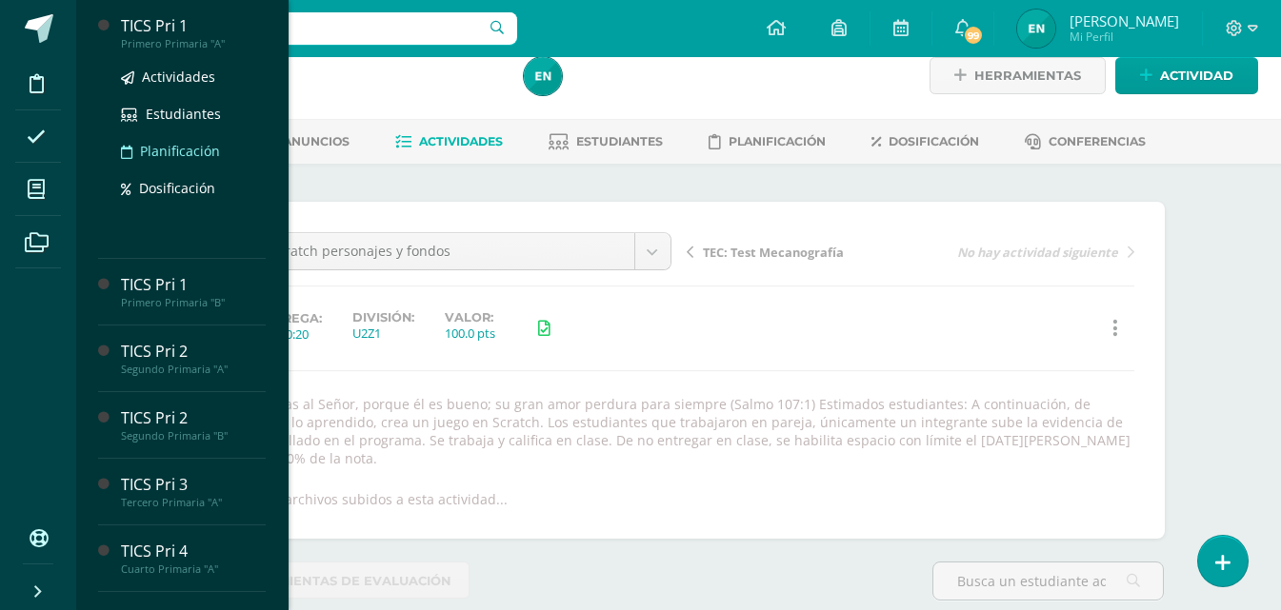
click at [179, 158] on span "Planificación" at bounding box center [180, 151] width 80 height 18
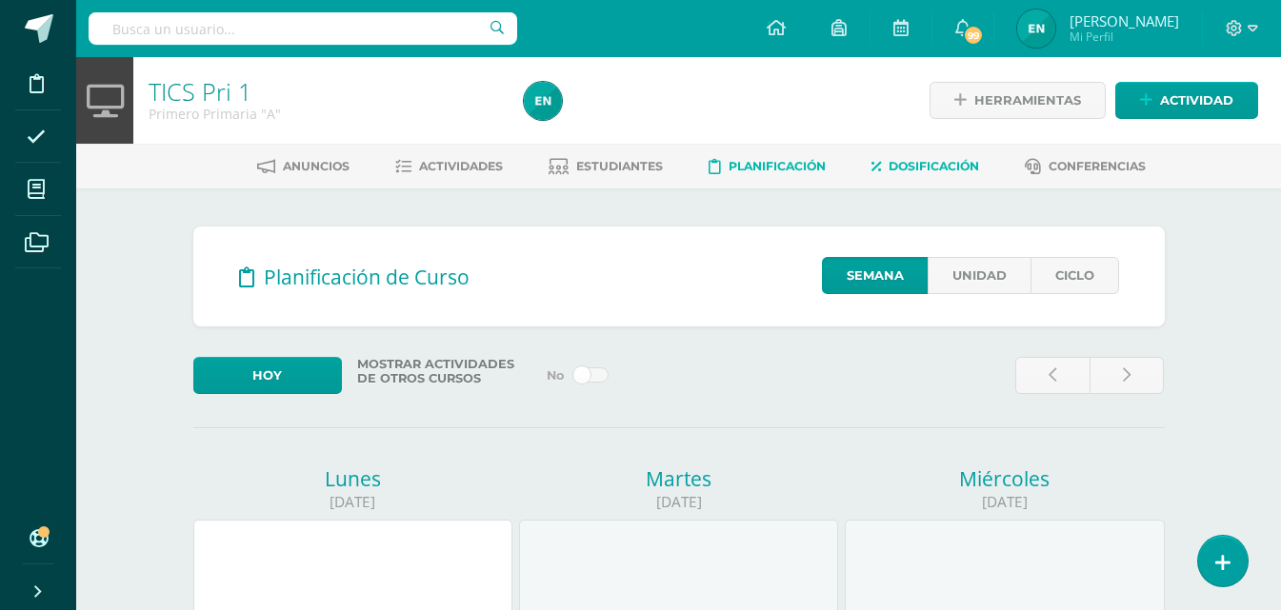
click at [931, 158] on link "Dosificación" at bounding box center [925, 166] width 108 height 30
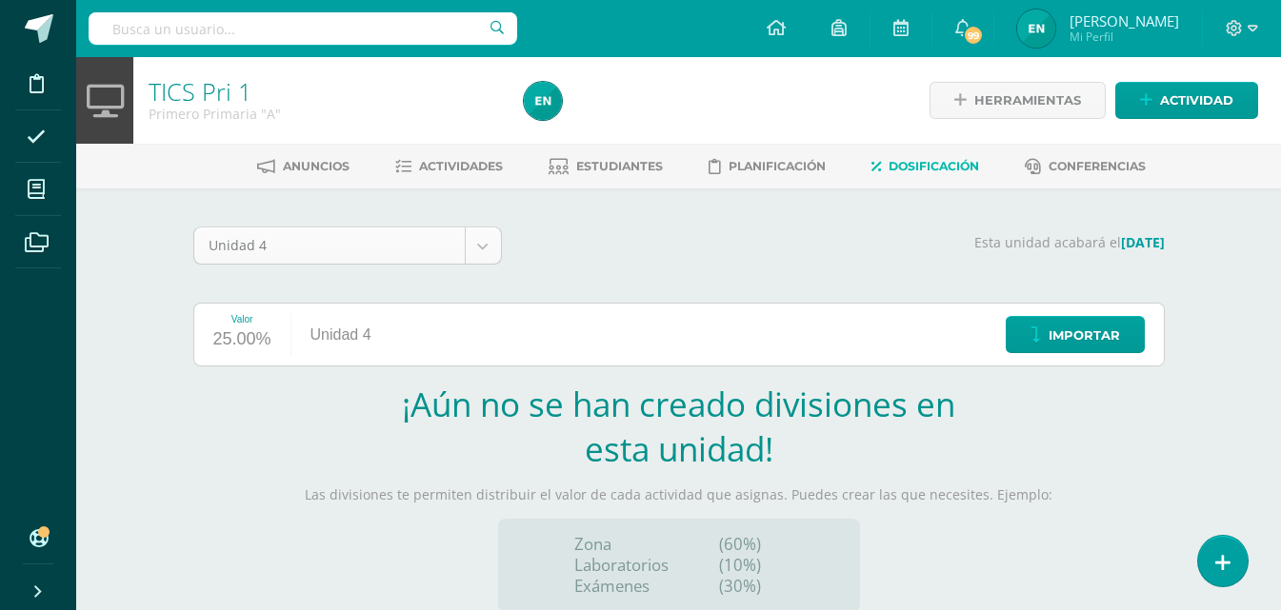
click at [496, 237] on body "Disciplina Asistencia Mis cursos Archivos Soporte Ayuda Reportar un problema Ce…" at bounding box center [640, 403] width 1281 height 806
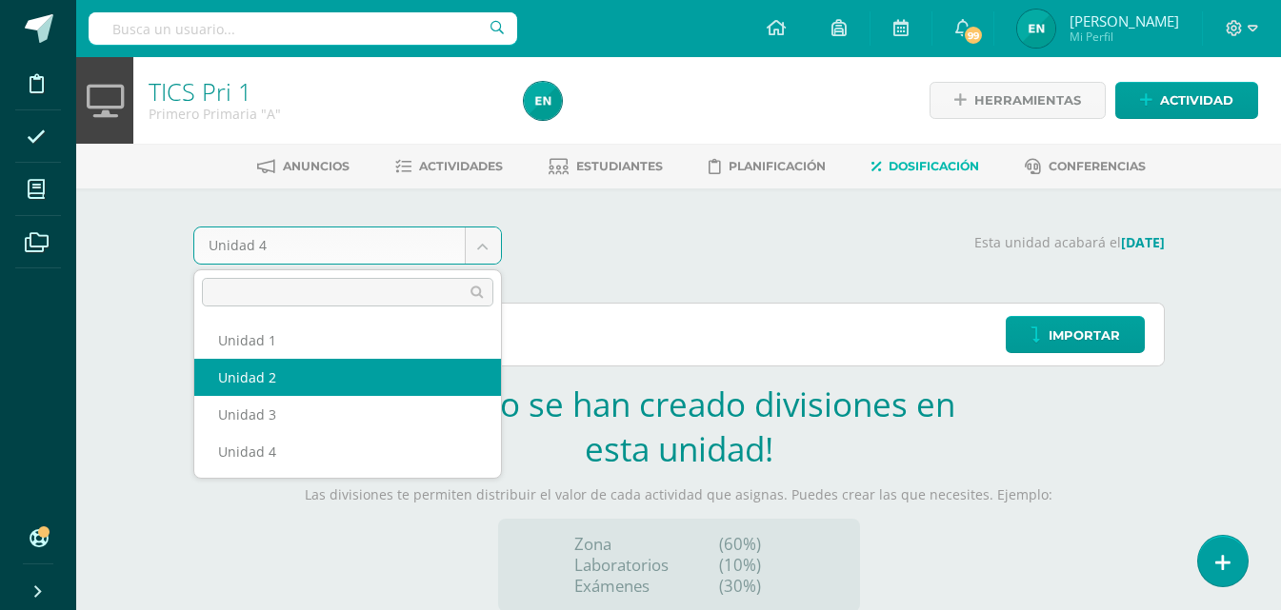
select select "Unidad 2"
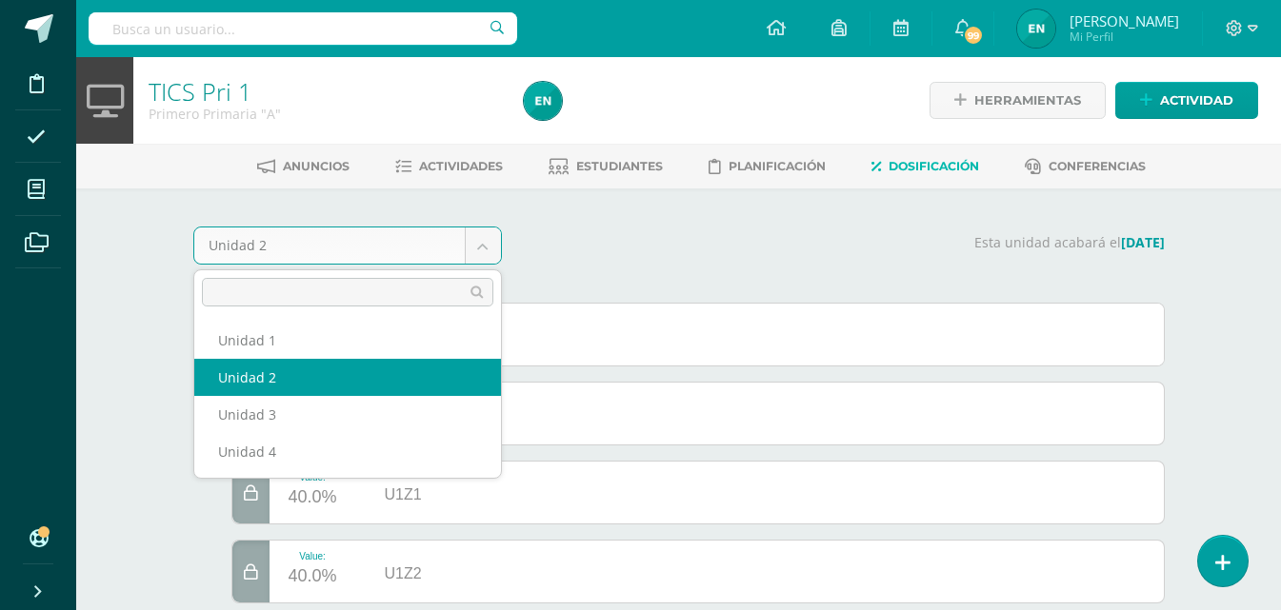
click at [488, 247] on body "Disciplina Asistencia Mis cursos Archivos Soporte Ayuda Reportar un problema Ce…" at bounding box center [640, 328] width 1281 height 657
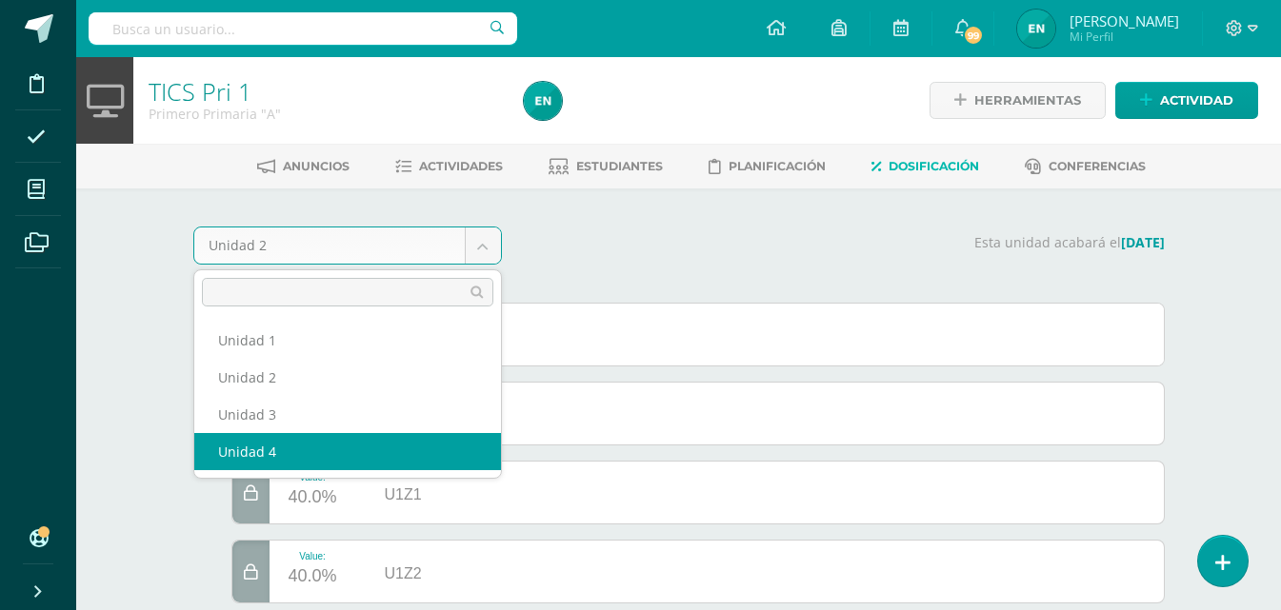
select select "Unidad 4"
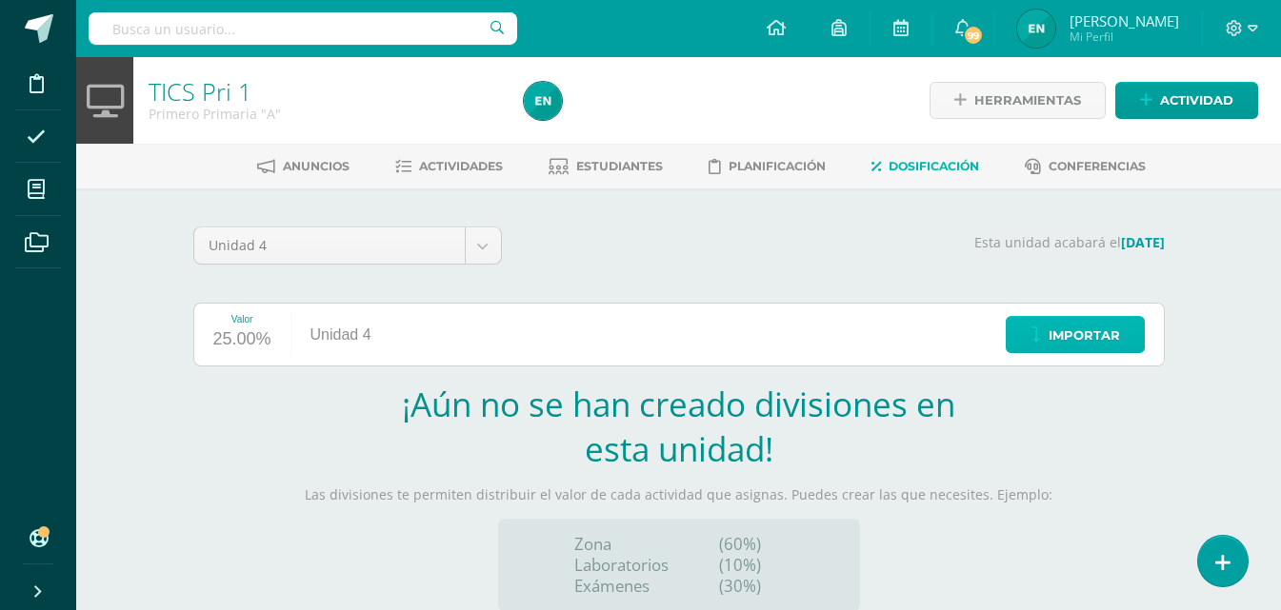
click at [1083, 335] on span "Importar" at bounding box center [1083, 335] width 71 height 35
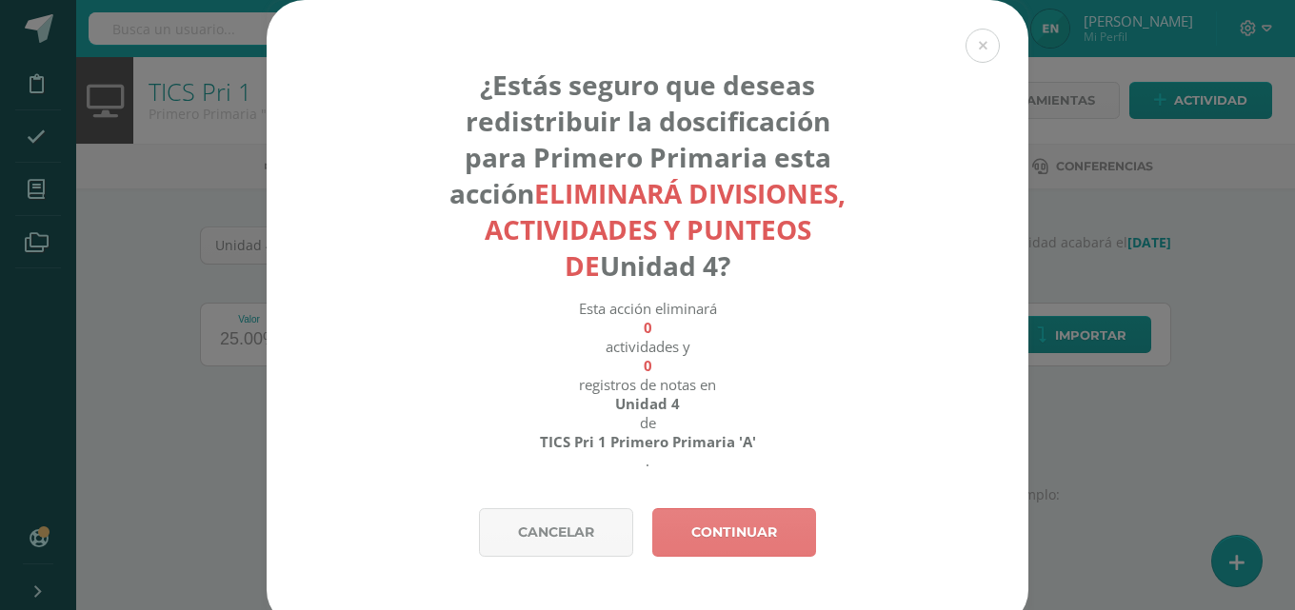
click at [756, 530] on link "Continuar" at bounding box center [734, 532] width 164 height 49
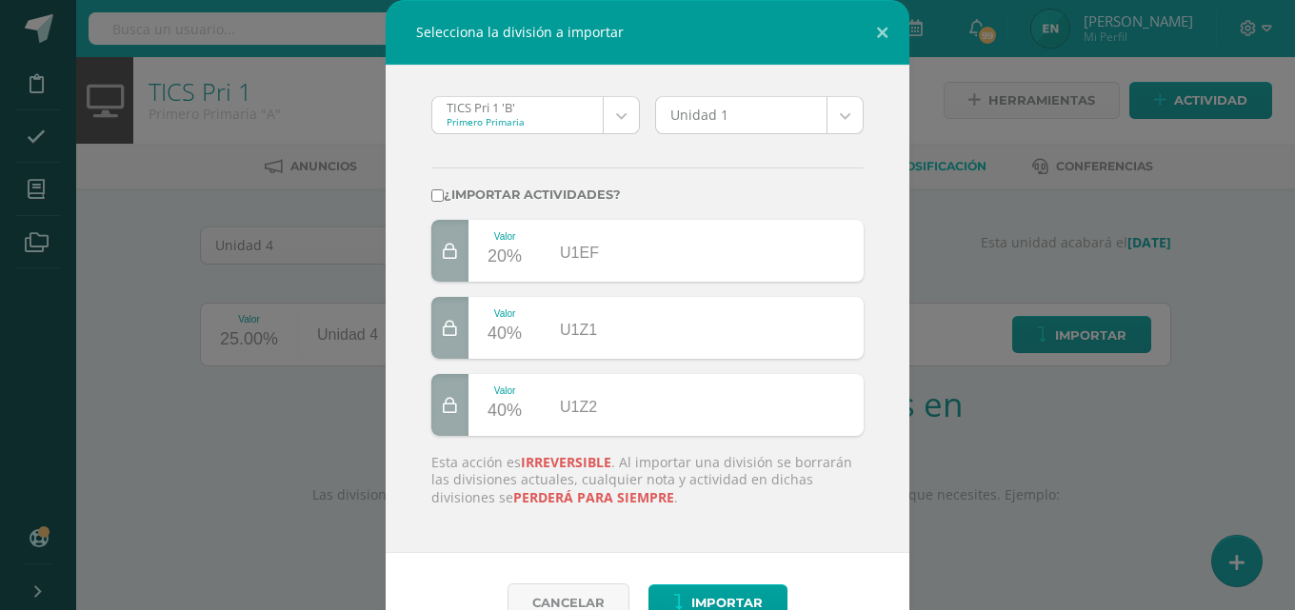
click at [617, 124] on body "Selecciona la división a importar TICS Pri 1 'B' Primero Primaria TICS Pri 1 'B…" at bounding box center [647, 403] width 1295 height 806
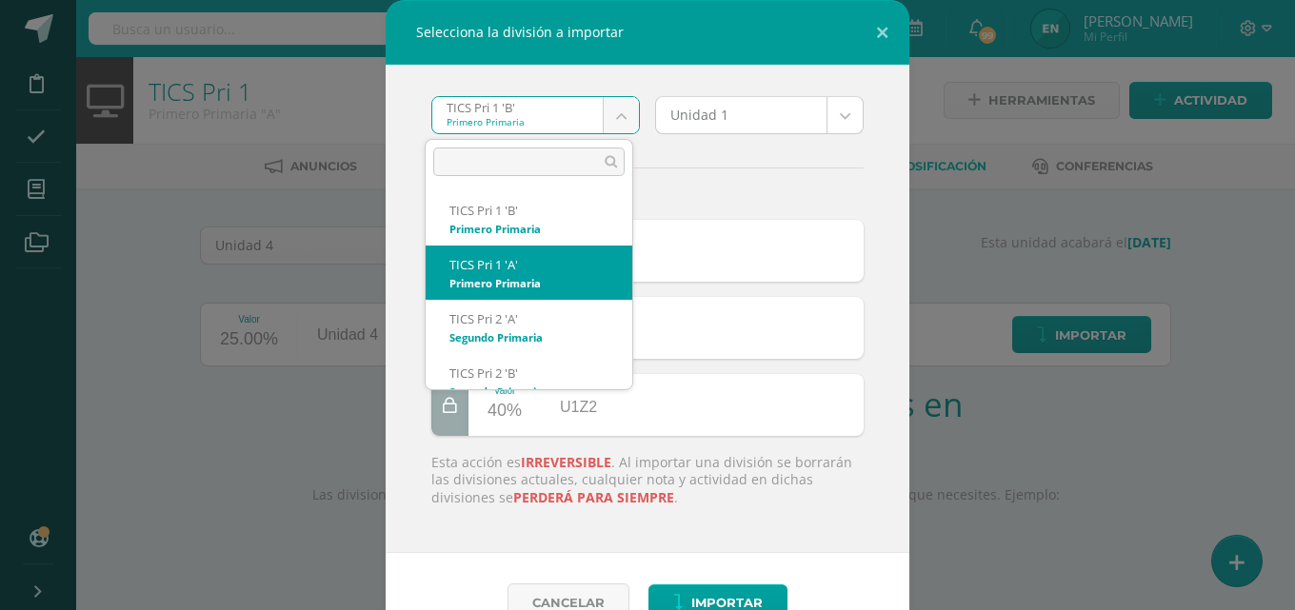
select select "618"
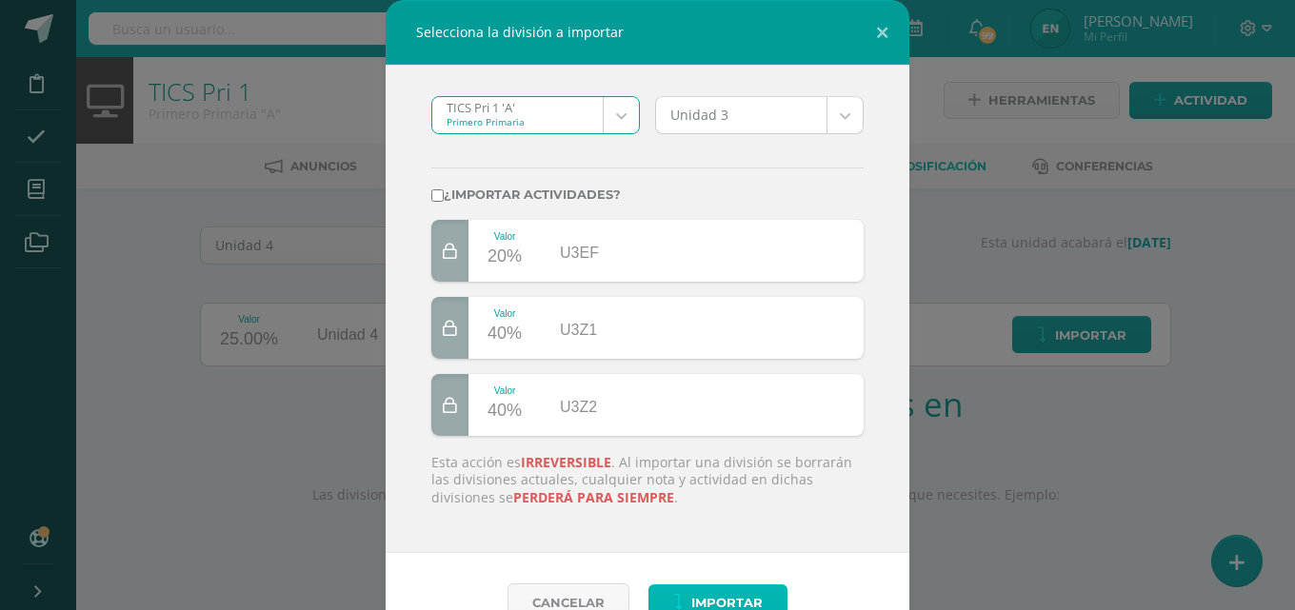
click at [735, 599] on span "Importar" at bounding box center [726, 603] width 71 height 35
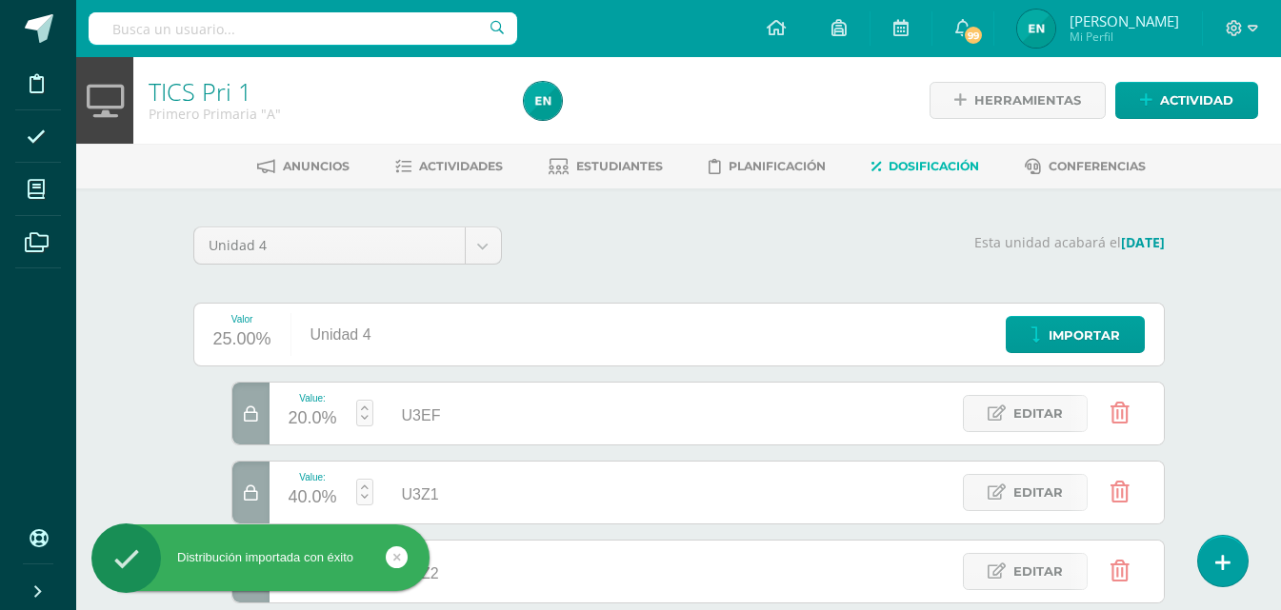
scroll to position [95, 0]
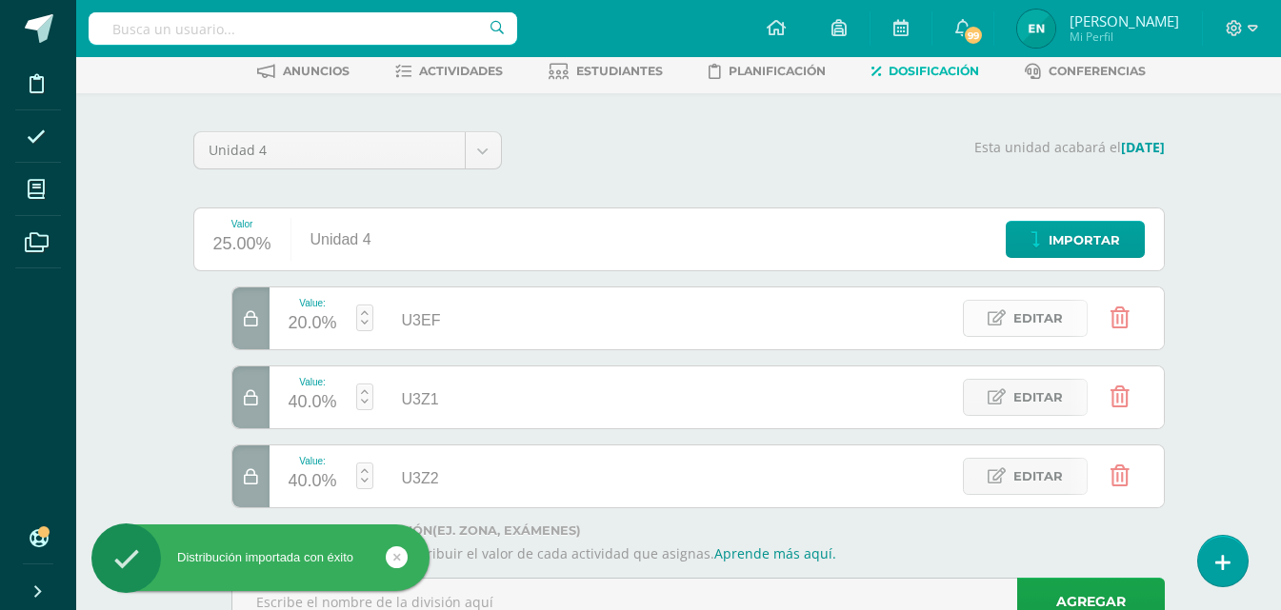
click at [1038, 309] on span "Editar" at bounding box center [1038, 318] width 50 height 35
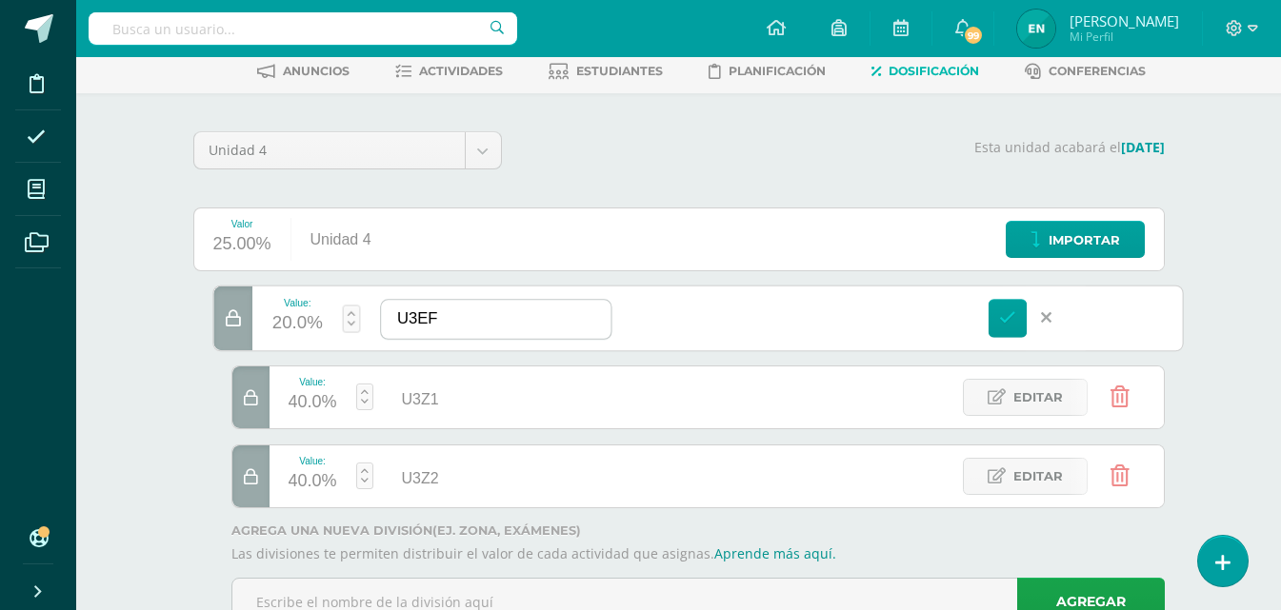
click at [417, 315] on input "U3EF" at bounding box center [495, 319] width 229 height 39
type input "U4EF"
click at [998, 313] on link at bounding box center [1006, 318] width 39 height 39
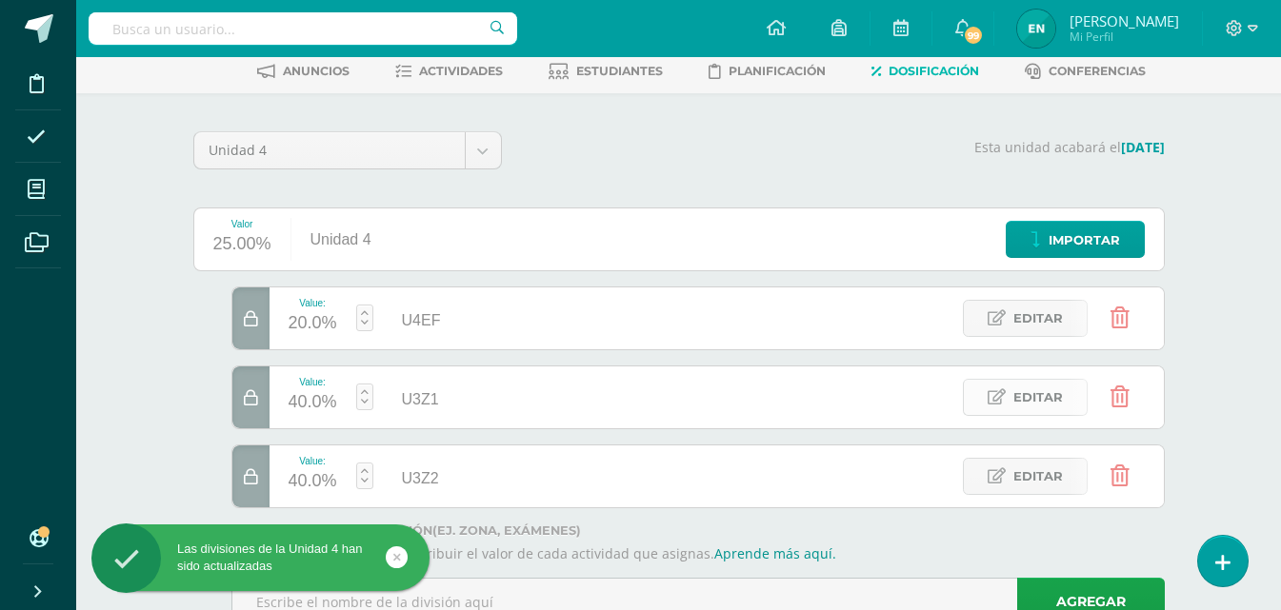
click at [1030, 398] on span "Editar" at bounding box center [1038, 397] width 50 height 35
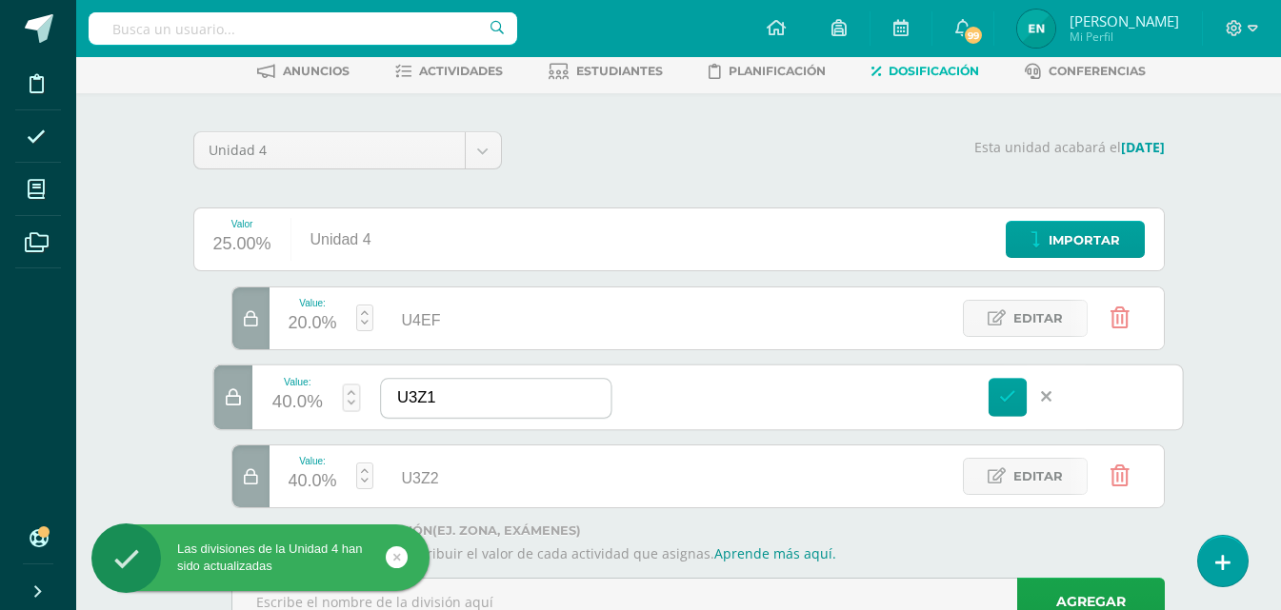
click at [416, 403] on input "U3Z1" at bounding box center [495, 398] width 229 height 39
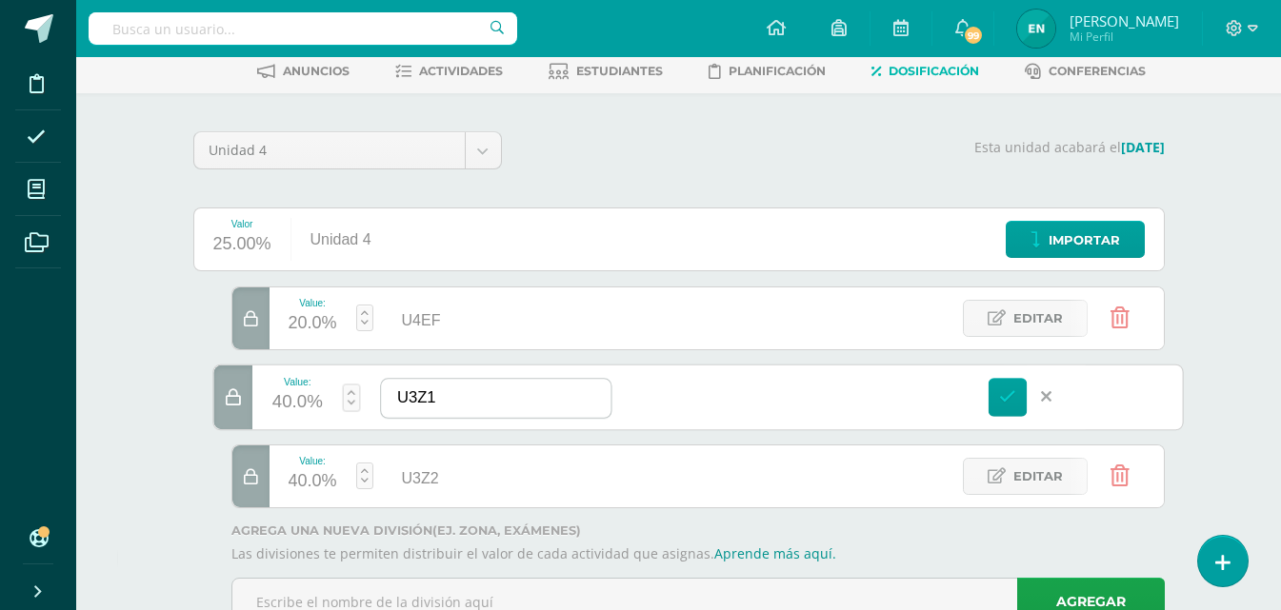
click at [416, 403] on input "U3Z1" at bounding box center [495, 398] width 229 height 39
type input "U4Z1"
click at [1014, 389] on icon at bounding box center [1007, 396] width 17 height 17
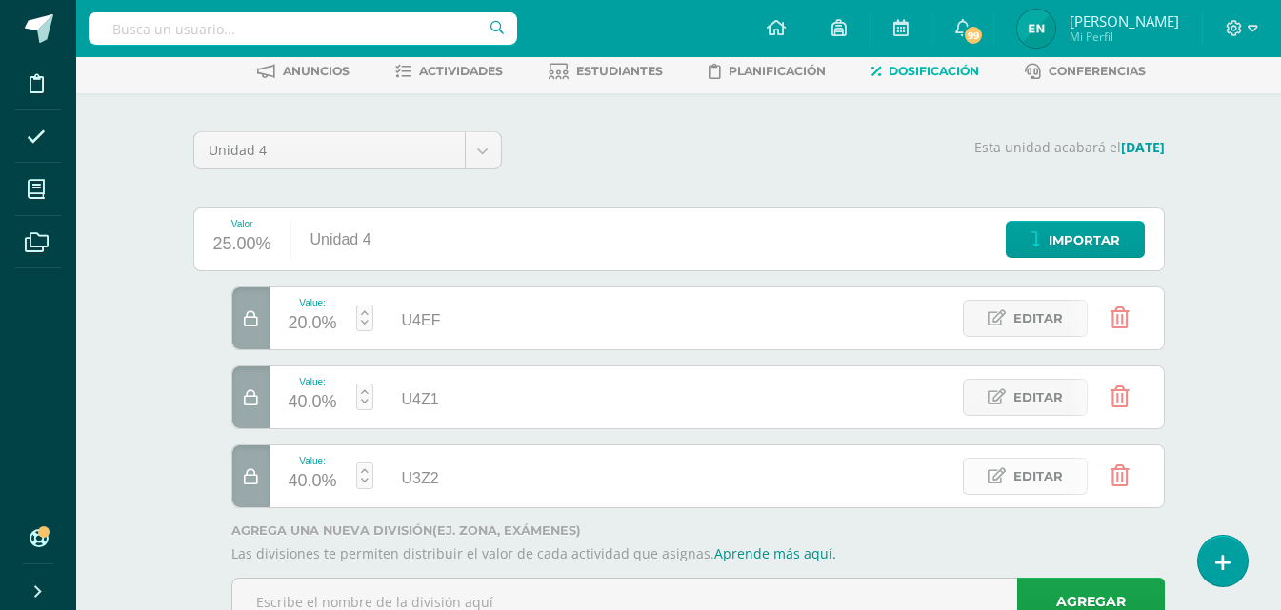
click at [1029, 478] on span "Editar" at bounding box center [1038, 476] width 50 height 35
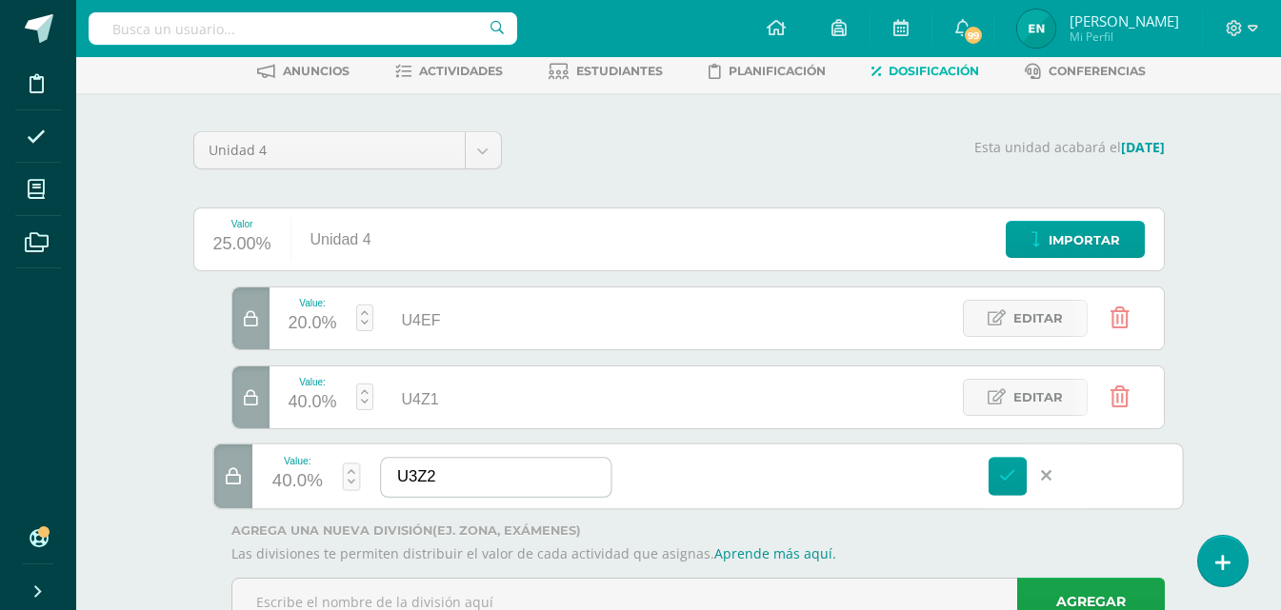
click at [415, 479] on input "U3Z2" at bounding box center [495, 477] width 229 height 39
type input "U4Z2"
click at [1012, 482] on icon at bounding box center [1007, 476] width 17 height 17
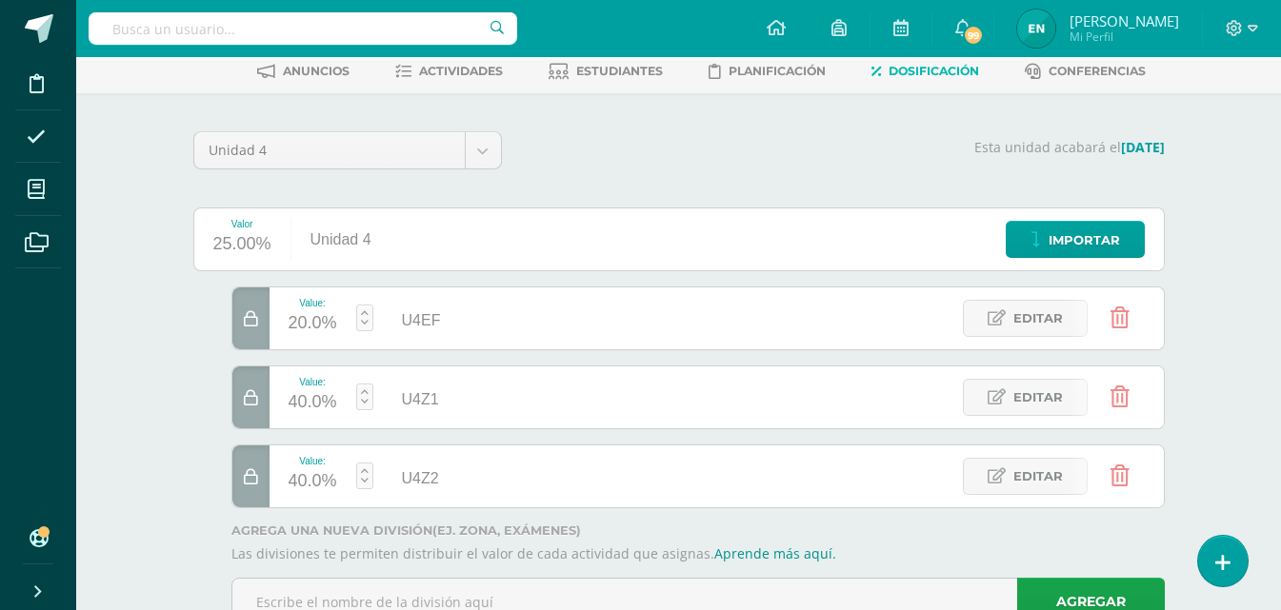
scroll to position [0, 0]
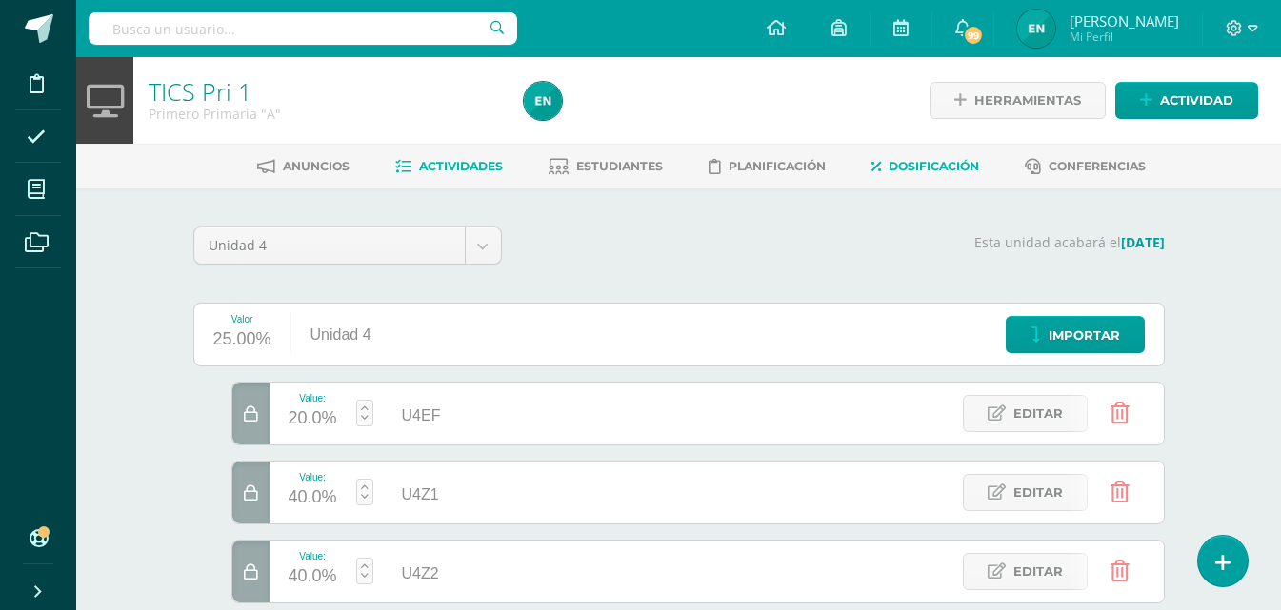
click at [448, 174] on link "Actividades" at bounding box center [449, 166] width 108 height 30
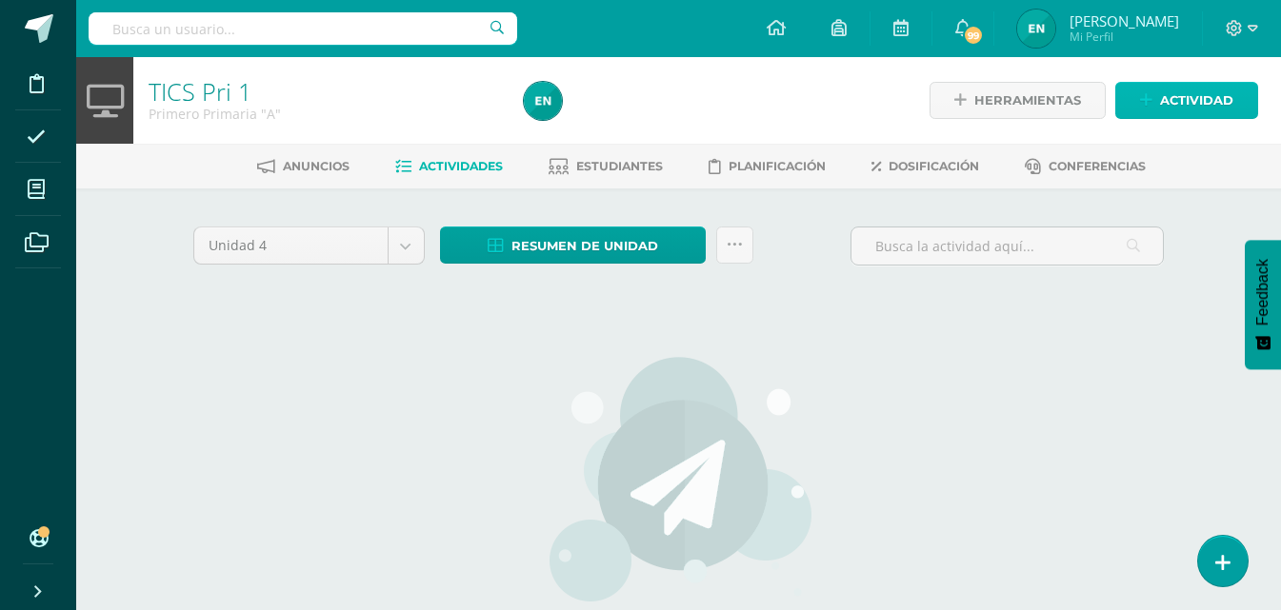
click at [1208, 100] on span "Actividad" at bounding box center [1196, 100] width 73 height 35
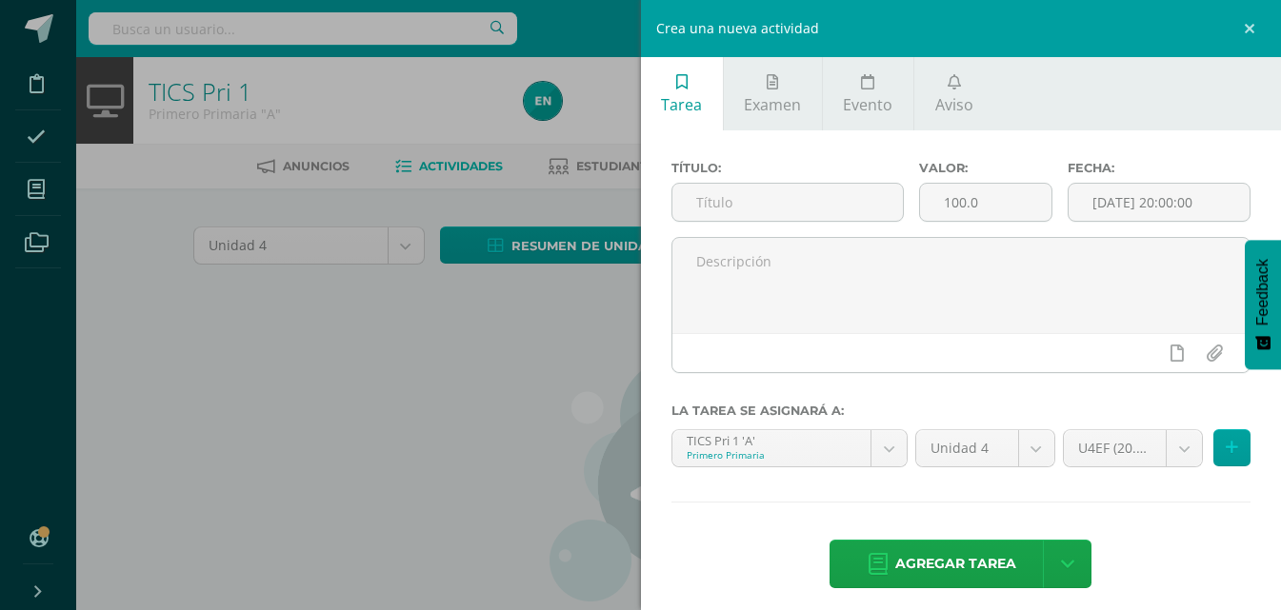
click at [145, 305] on div "Crea una nueva actividad Tarea Examen Evento Aviso Título: Valor: 100.0 Fecha: …" at bounding box center [640, 305] width 1281 height 610
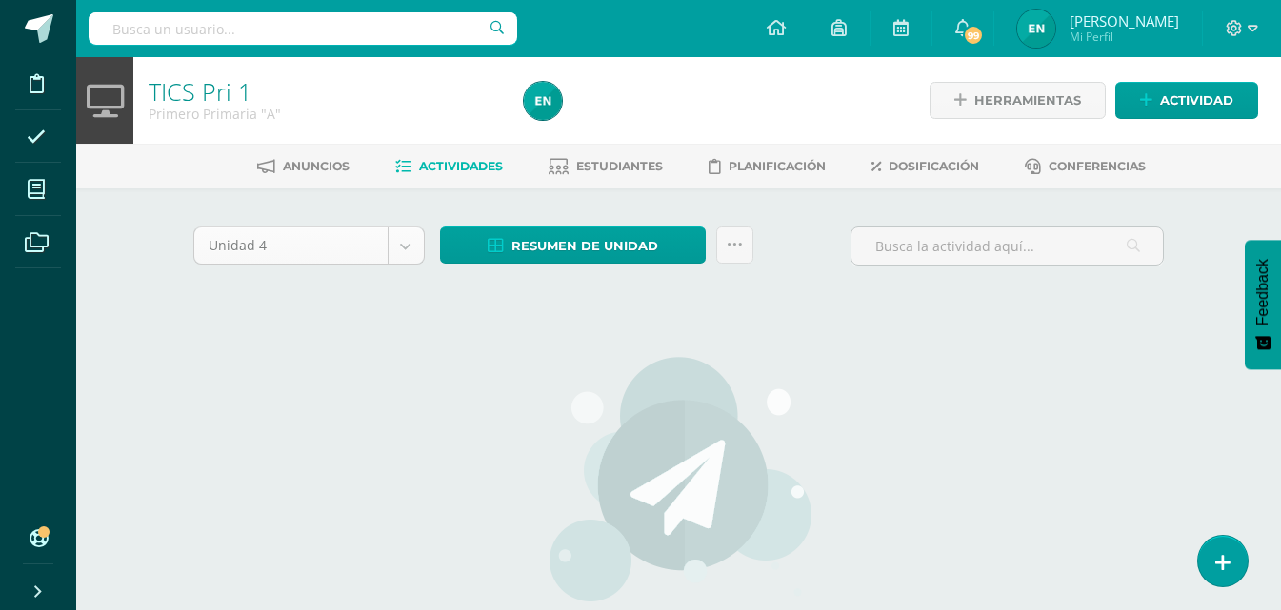
click at [391, 245] on body "Disciplina Asistencia Mis cursos Archivos Soporte Ayuda Reportar un problema Ce…" at bounding box center [640, 409] width 1281 height 818
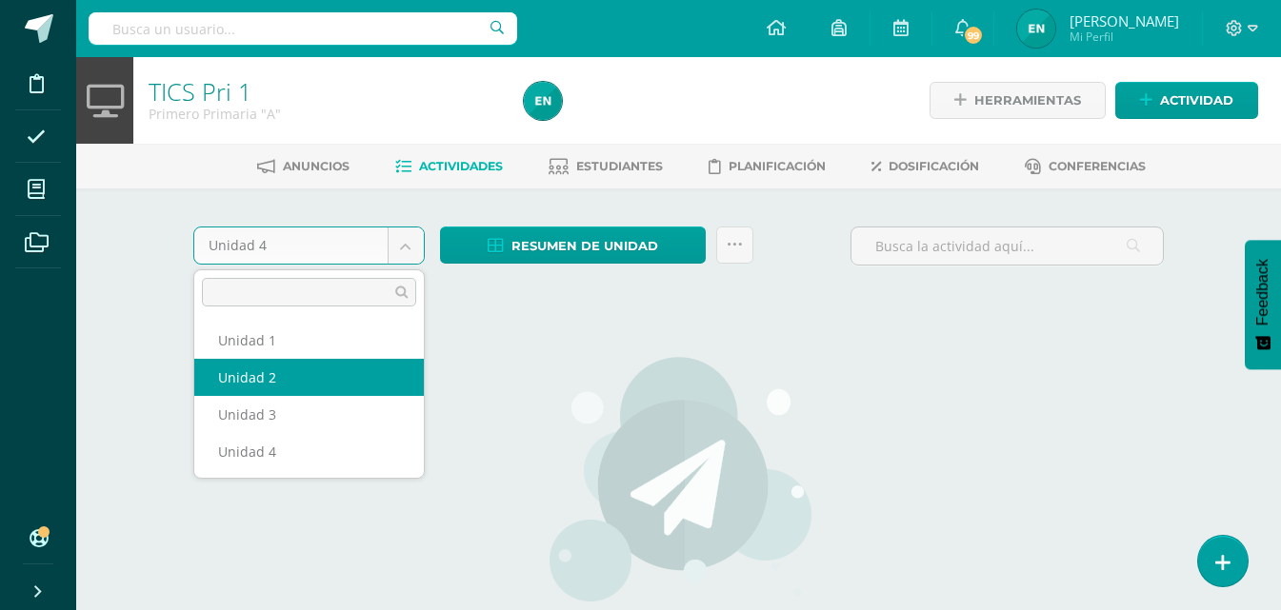
select select "Unidad 2"
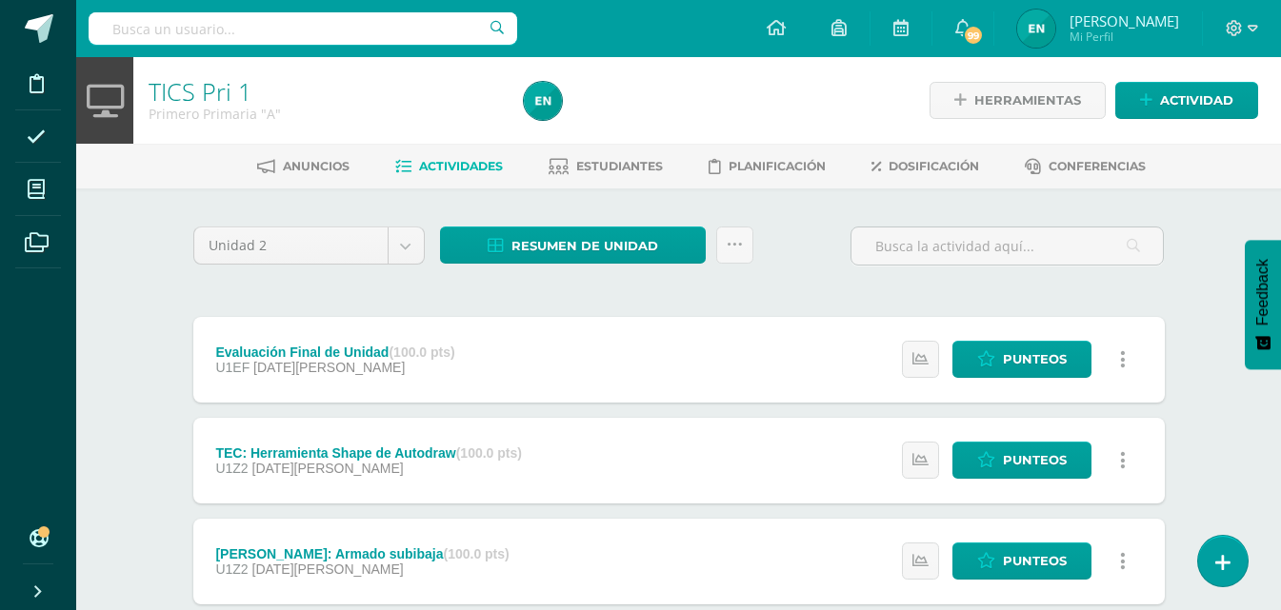
click at [357, 338] on div "Evaluación Final de Unidad (100.0 pts) U1EF [DATE][PERSON_NAME]" at bounding box center [335, 360] width 285 height 86
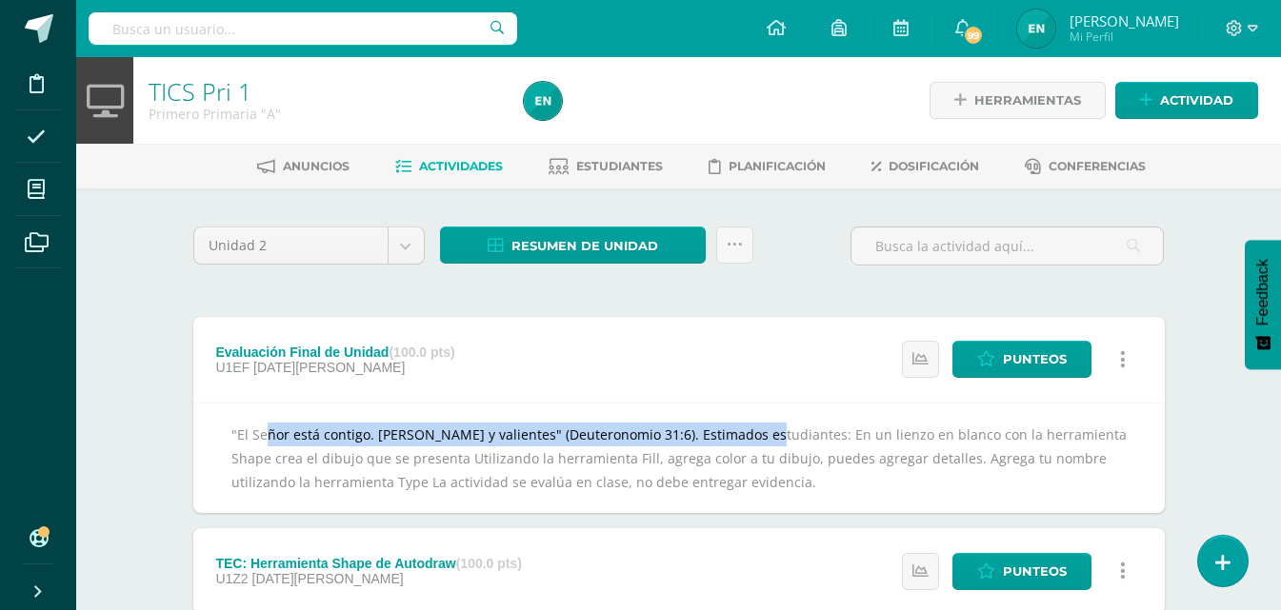
drag, startPoint x: 234, startPoint y: 440, endPoint x: 726, endPoint y: 432, distance: 491.4
click at [726, 432] on div ""El Señor está contigo. [PERSON_NAME] y valientes" (Deuteronomio 31:6). Estimad…" at bounding box center [678, 458] width 971 height 111
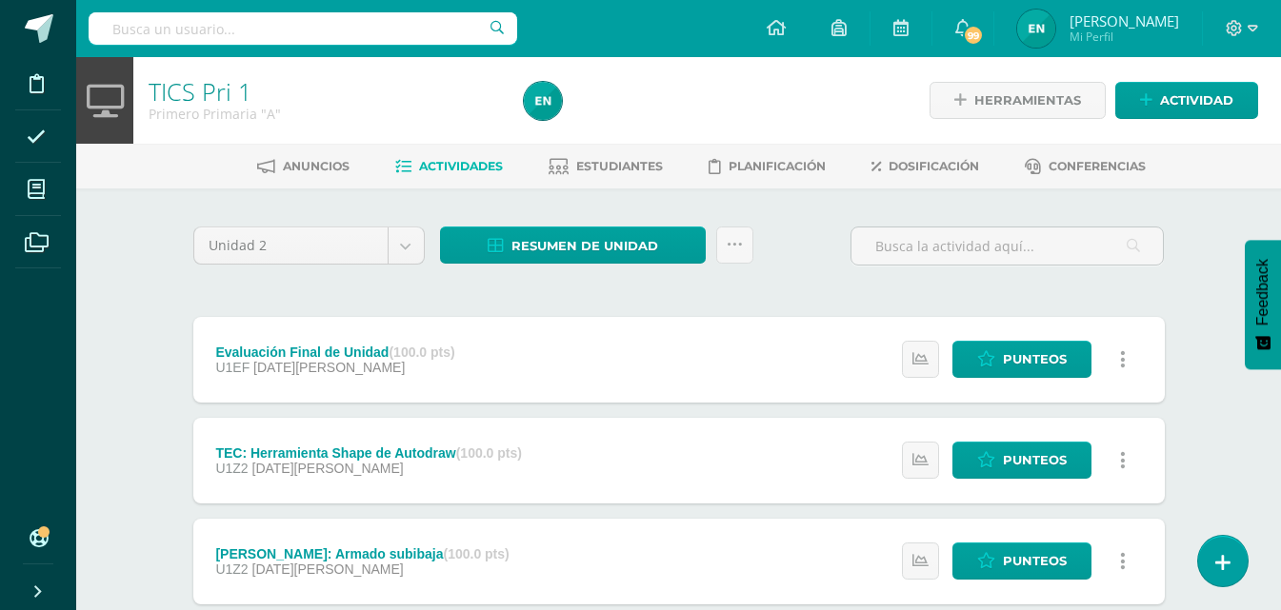
click at [556, 325] on div "Evaluación Final de Unidad (100.0 pts) U1EF [DATE][PERSON_NAME] Estatus de Acti…" at bounding box center [678, 360] width 971 height 86
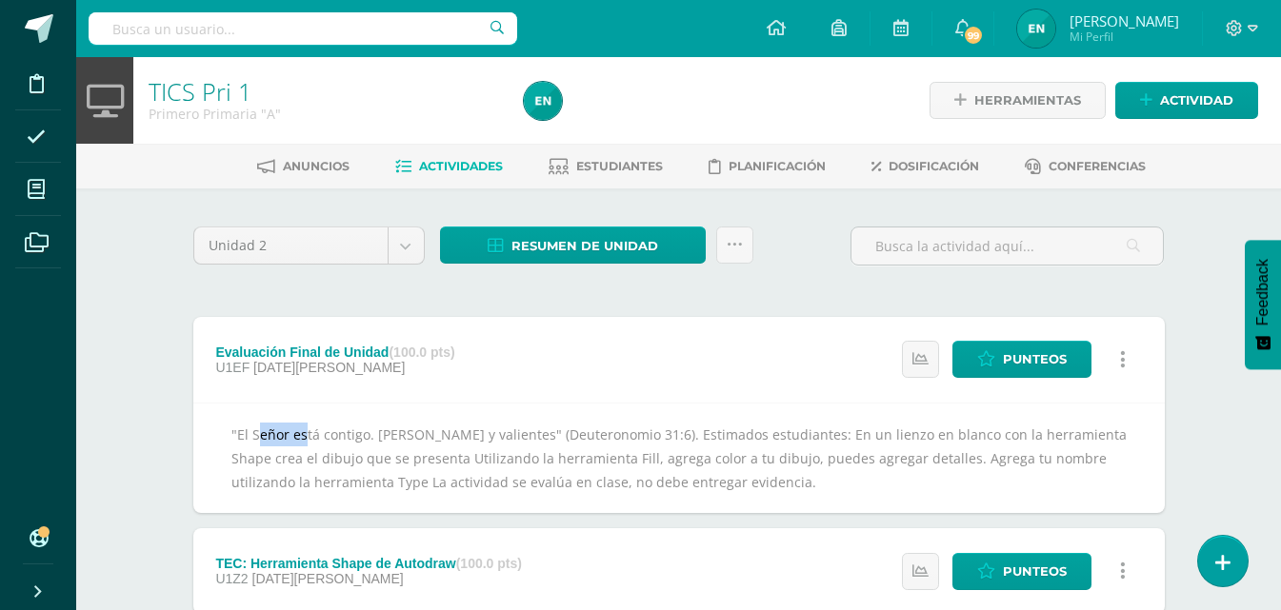
drag, startPoint x: 228, startPoint y: 440, endPoint x: 314, endPoint y: 437, distance: 86.7
click at [289, 437] on div ""El Señor está contigo. [PERSON_NAME] y valientes" (Deuteronomio 31:6). Estimad…" at bounding box center [678, 458] width 971 height 111
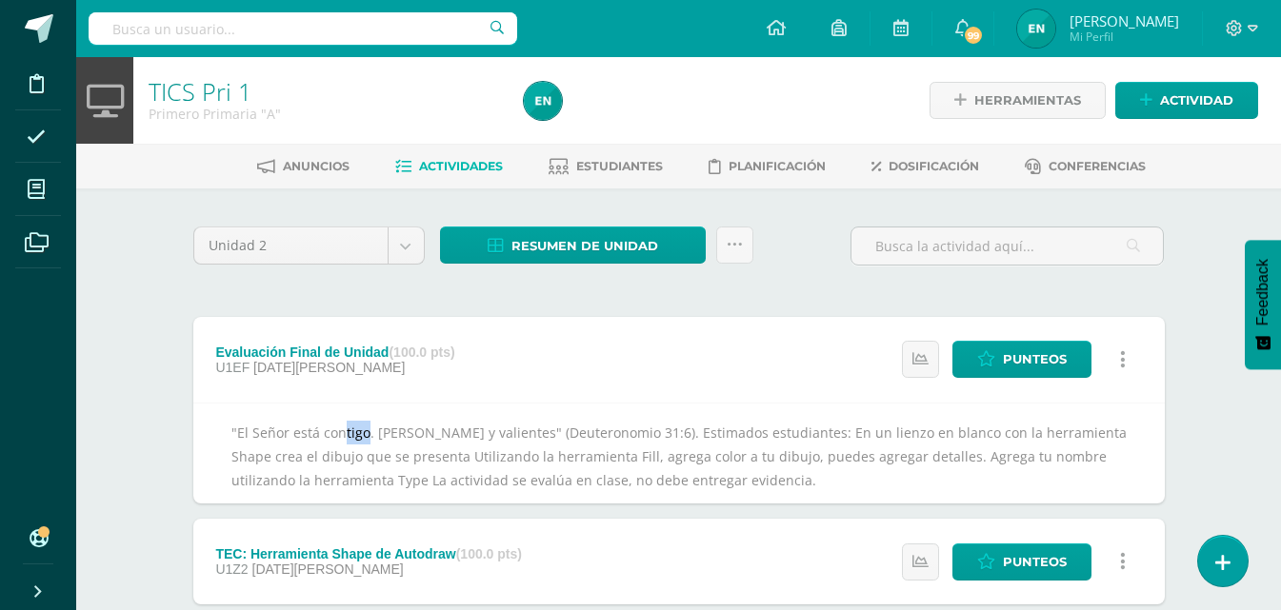
drag, startPoint x: 314, startPoint y: 437, endPoint x: 430, endPoint y: 428, distance: 116.6
click at [389, 432] on div ""El Señor está contigo. [PERSON_NAME] y valientes" (Deuteronomio 31:6). Estimad…" at bounding box center [678, 453] width 971 height 101
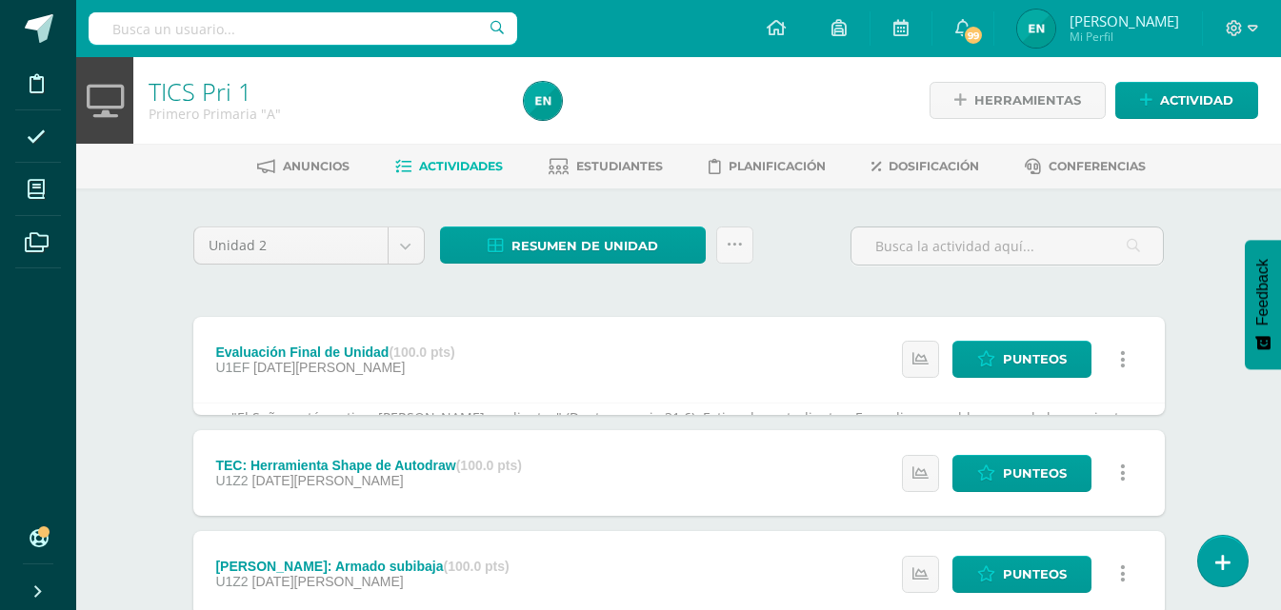
drag, startPoint x: 463, startPoint y: 426, endPoint x: 522, endPoint y: 421, distance: 59.2
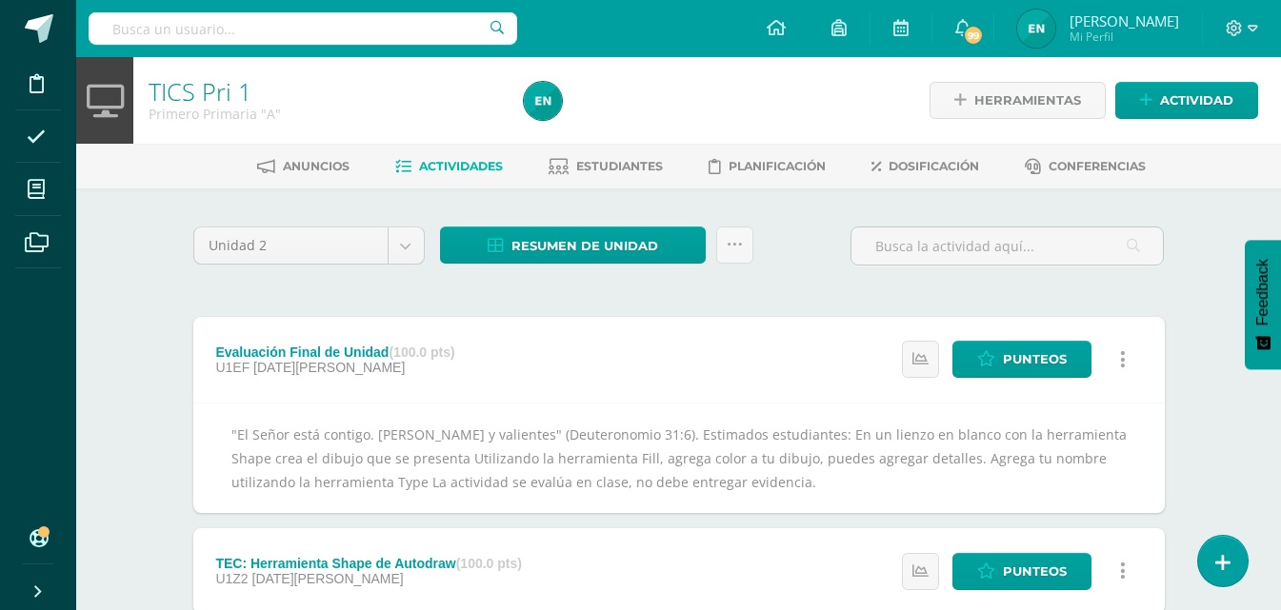
click at [235, 432] on div ""El Señor está contigo. [PERSON_NAME] y valientes" (Deuteronomio 31:6). Estimad…" at bounding box center [678, 458] width 971 height 111
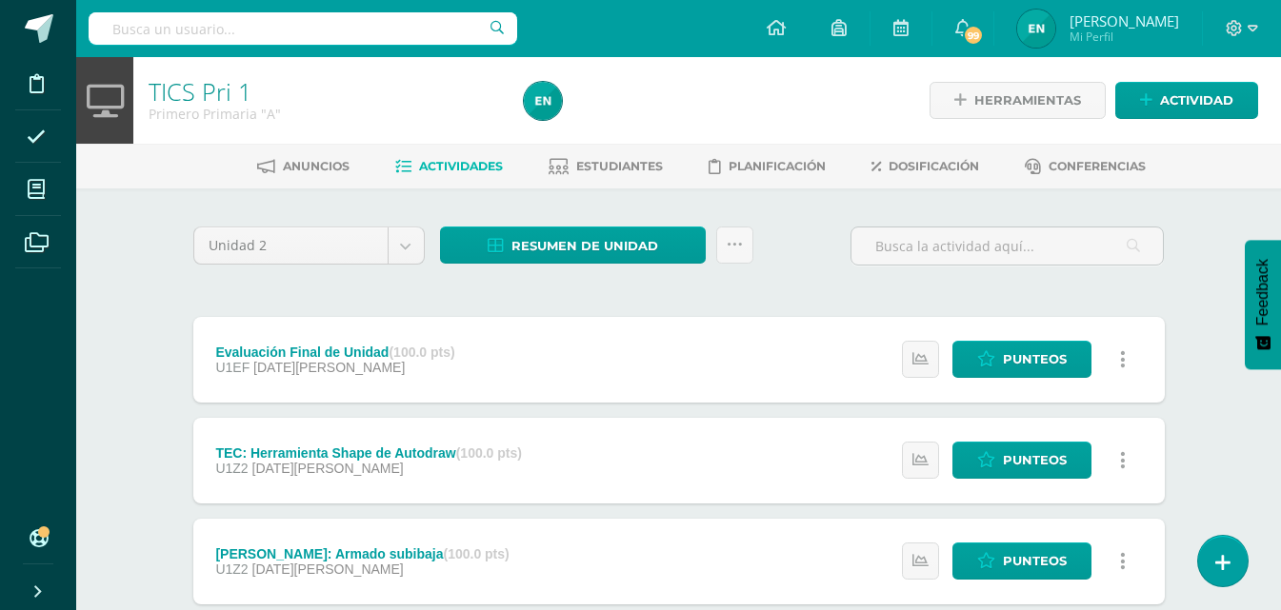
click at [234, 396] on div "Evaluación Final de Unidad (100.0 pts) U1EF [DATE][PERSON_NAME]" at bounding box center [335, 360] width 285 height 86
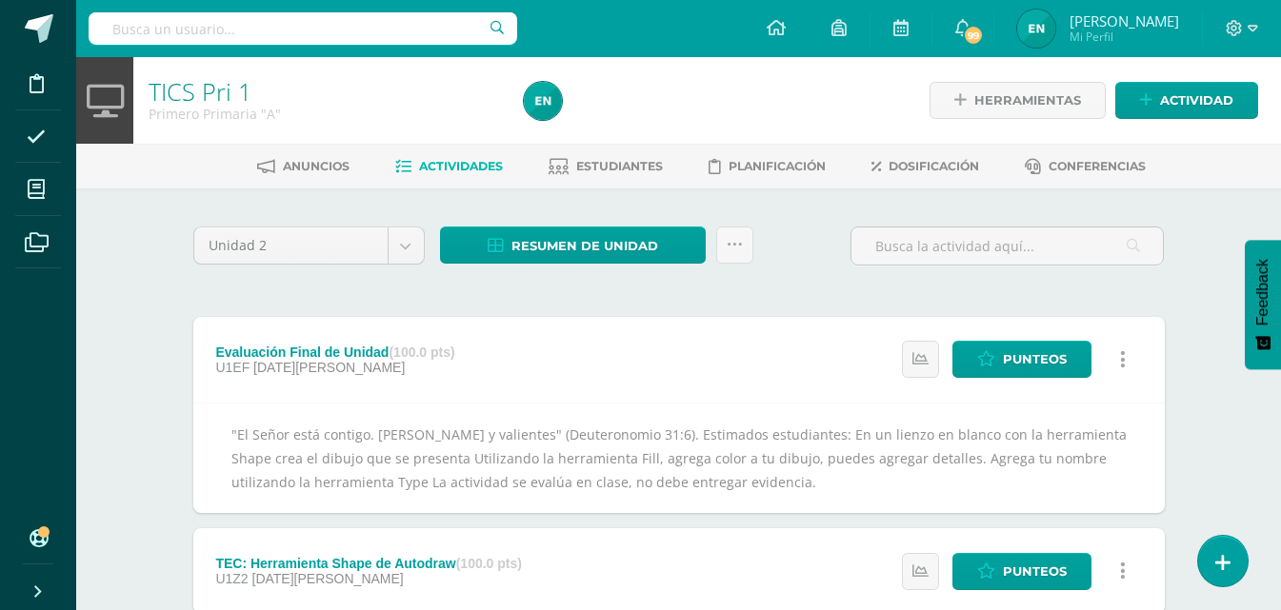
drag, startPoint x: 226, startPoint y: 439, endPoint x: 243, endPoint y: 438, distance: 17.2
click at [233, 438] on div ""El Señor está contigo. [PERSON_NAME] y valientes" (Deuteronomio 31:6). Estimad…" at bounding box center [678, 458] width 971 height 111
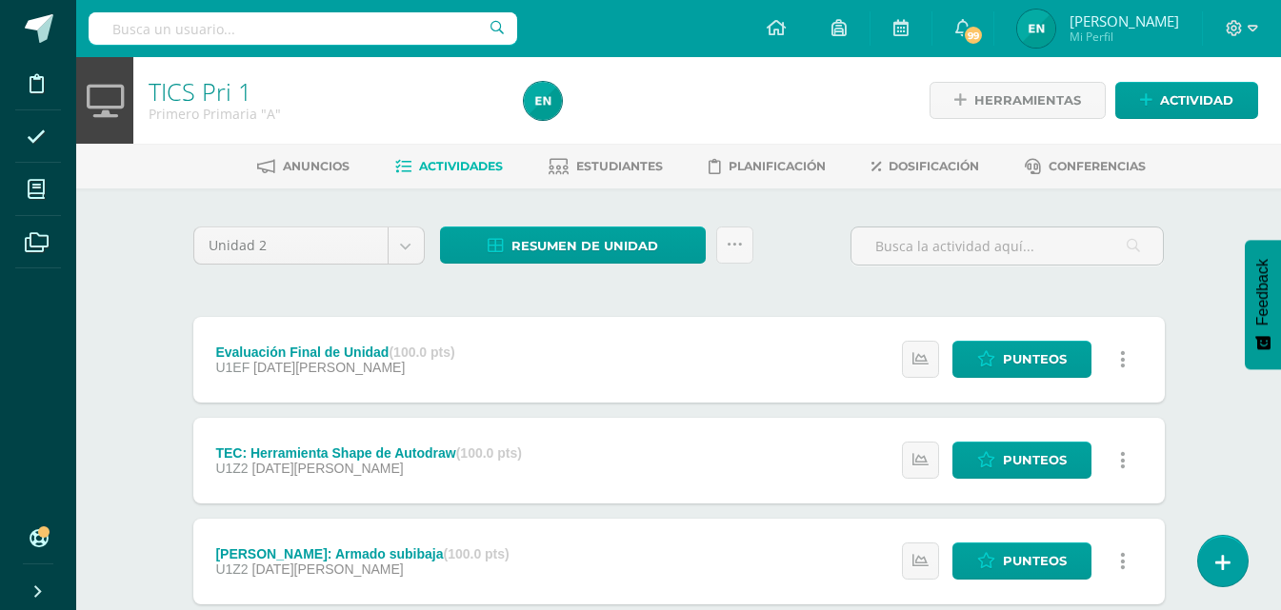
click at [363, 377] on div "Evaluación Final de Unidad (100.0 pts) U1EF 05 de Mayo" at bounding box center [335, 360] width 285 height 86
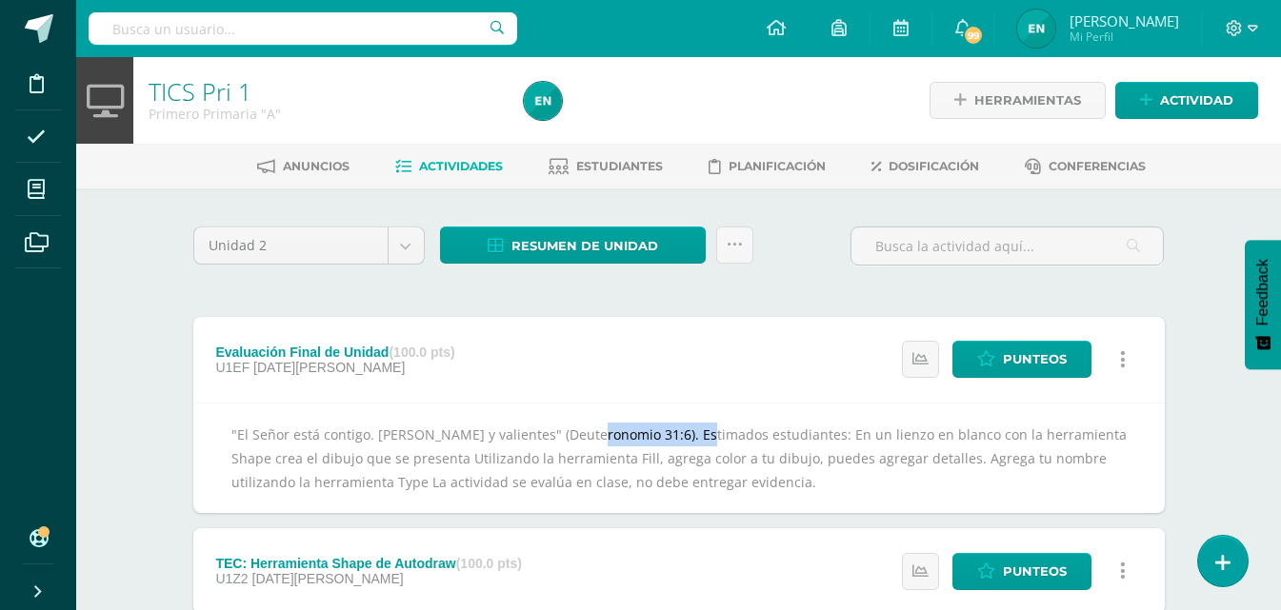
drag, startPoint x: 671, startPoint y: 433, endPoint x: 544, endPoint y: 430, distance: 127.6
click at [547, 430] on div ""El Señor está contigo. Sean fuertes y valientes" (Deuteronomio 31:6). Estimado…" at bounding box center [678, 458] width 971 height 111
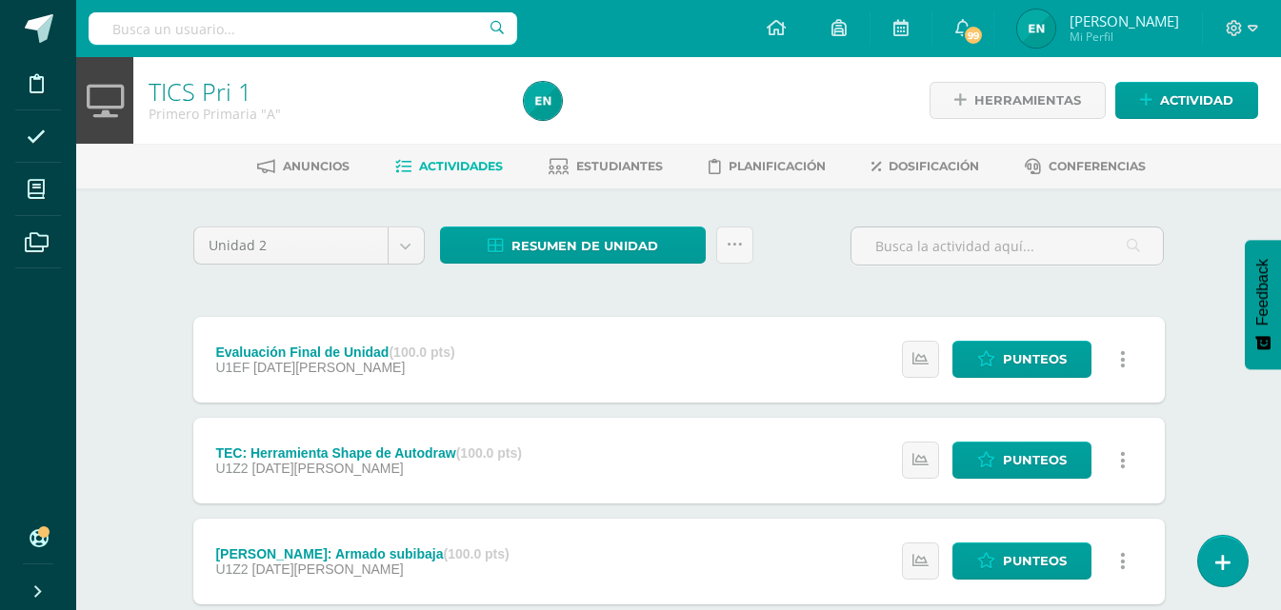
click at [371, 394] on div "Evaluación Final de Unidad (100.0 pts) U1EF 05 de Mayo" at bounding box center [335, 360] width 285 height 86
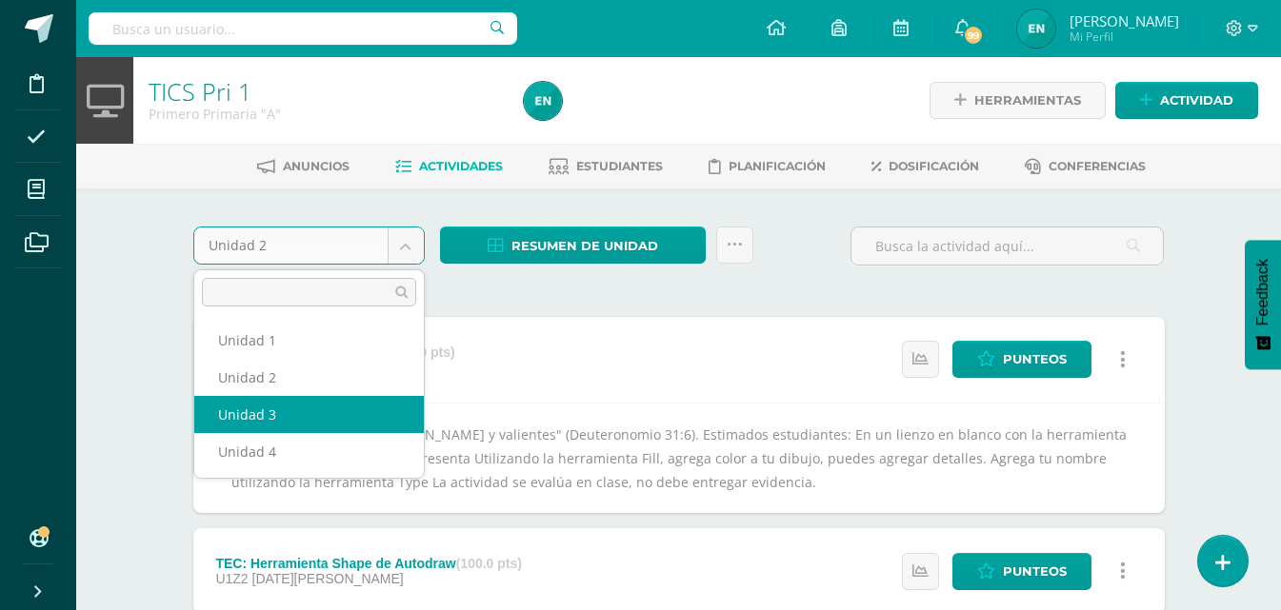
select select "Unidad 3"
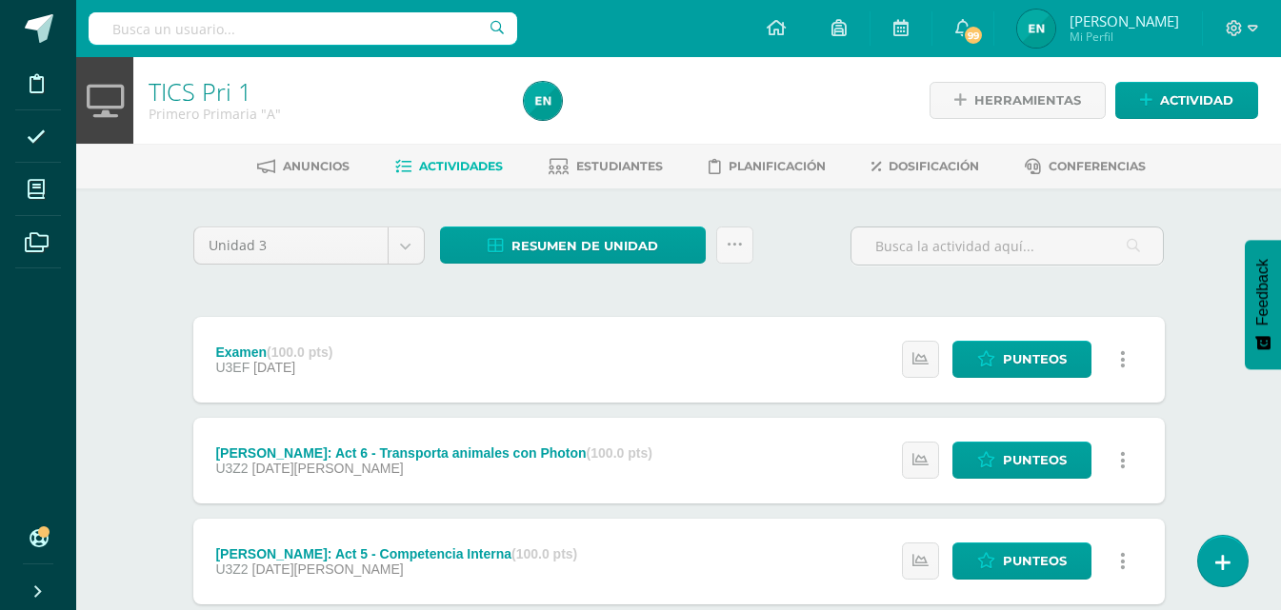
click at [403, 375] on div "Examen (100.0 pts) U3EF 21 de Julio Estatus de Actividad: 0 Estudiantes sin cal…" at bounding box center [678, 360] width 971 height 86
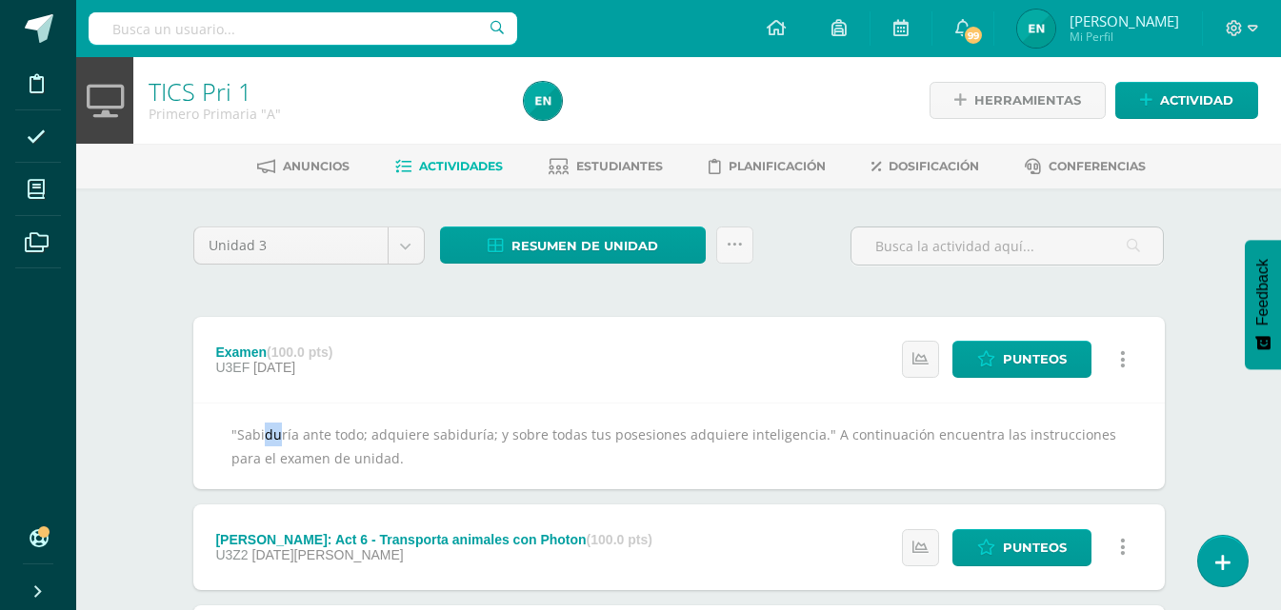
drag, startPoint x: 229, startPoint y: 443, endPoint x: 321, endPoint y: 447, distance: 92.4
click at [292, 446] on div ""Sabiduría ante todo; adquiere sabiduría; y sobre todas tus posesiones adquiere…" at bounding box center [678, 446] width 971 height 87
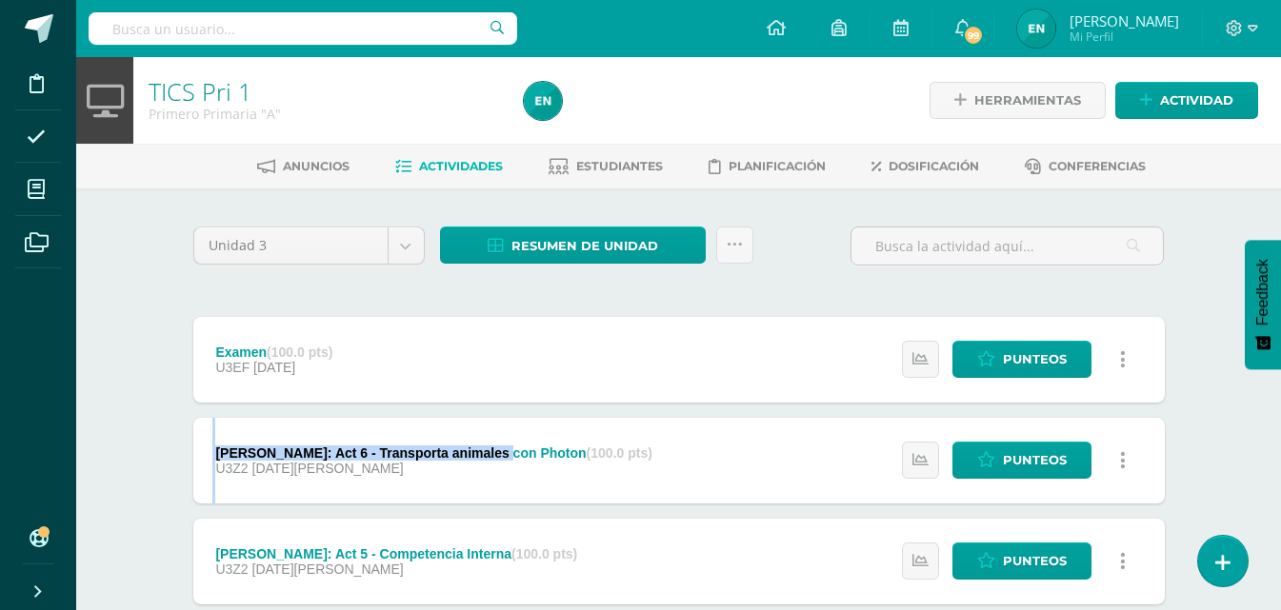
drag, startPoint x: 321, startPoint y: 447, endPoint x: 509, endPoint y: 448, distance: 188.5
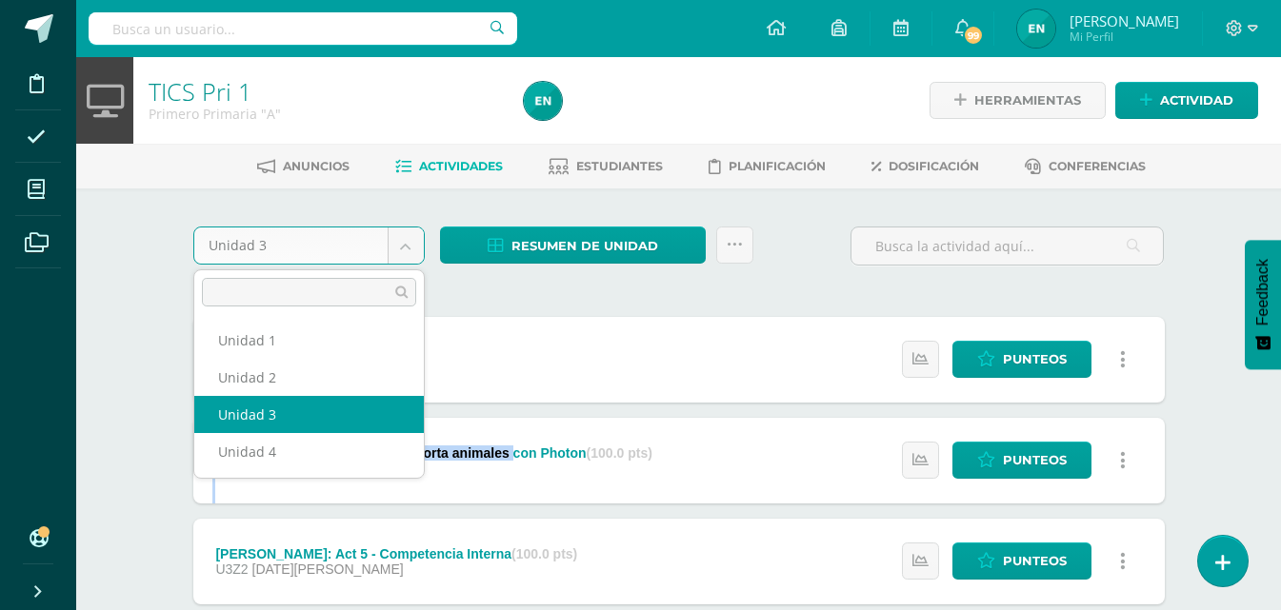
click at [421, 227] on body "Disciplina Asistencia Mis cursos Archivos Soporte Ayuda Reportar un problema Ce…" at bounding box center [640, 567] width 1281 height 1135
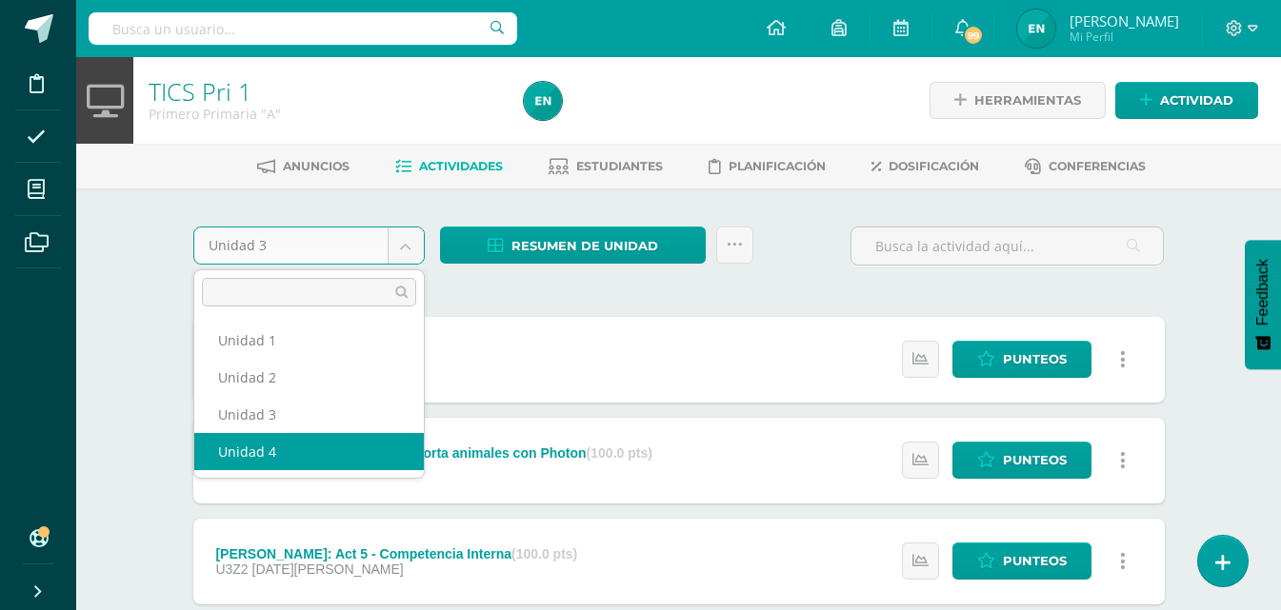
select select "Unidad 4"
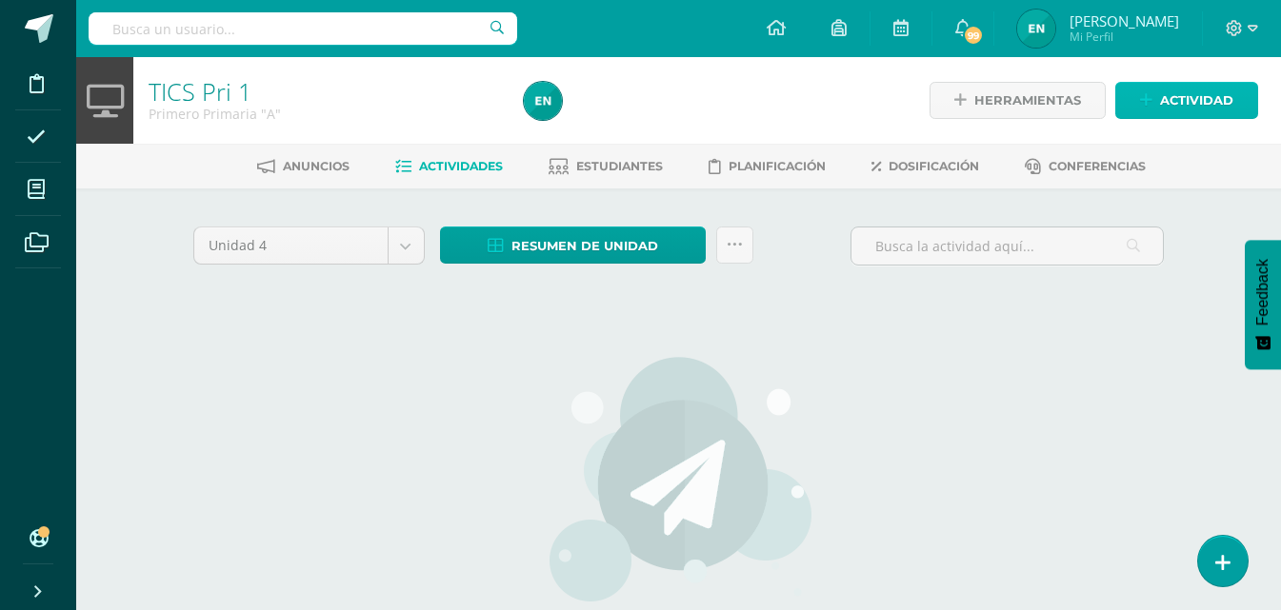
click at [1191, 118] on link "Actividad" at bounding box center [1186, 100] width 143 height 37
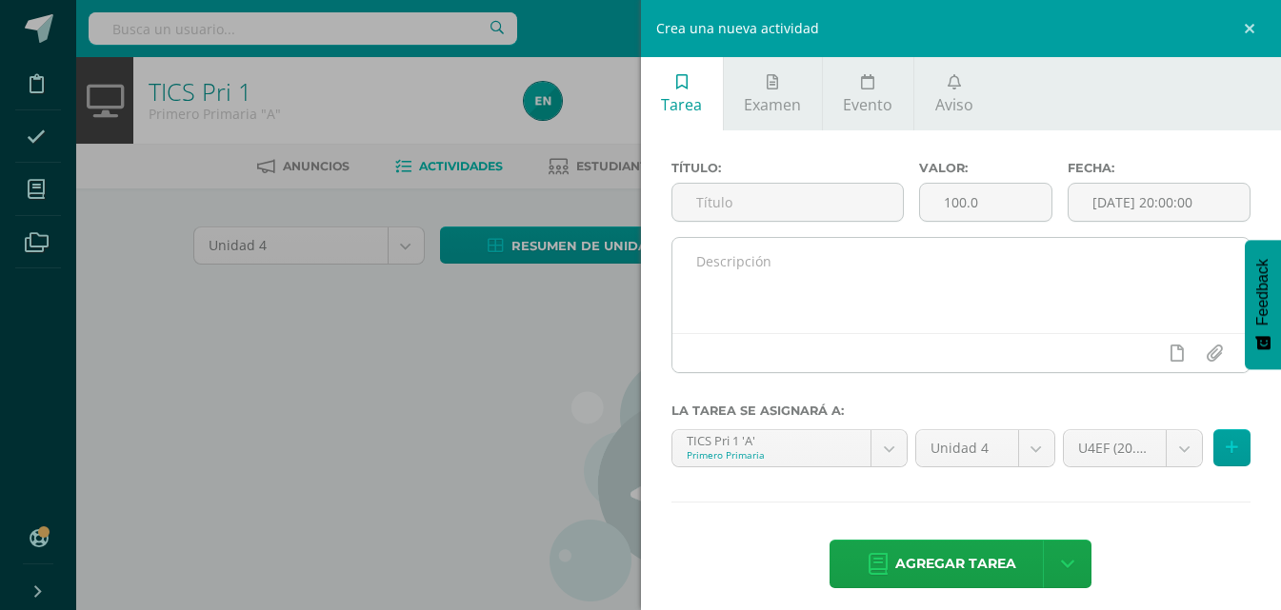
click at [734, 303] on textarea at bounding box center [961, 285] width 578 height 95
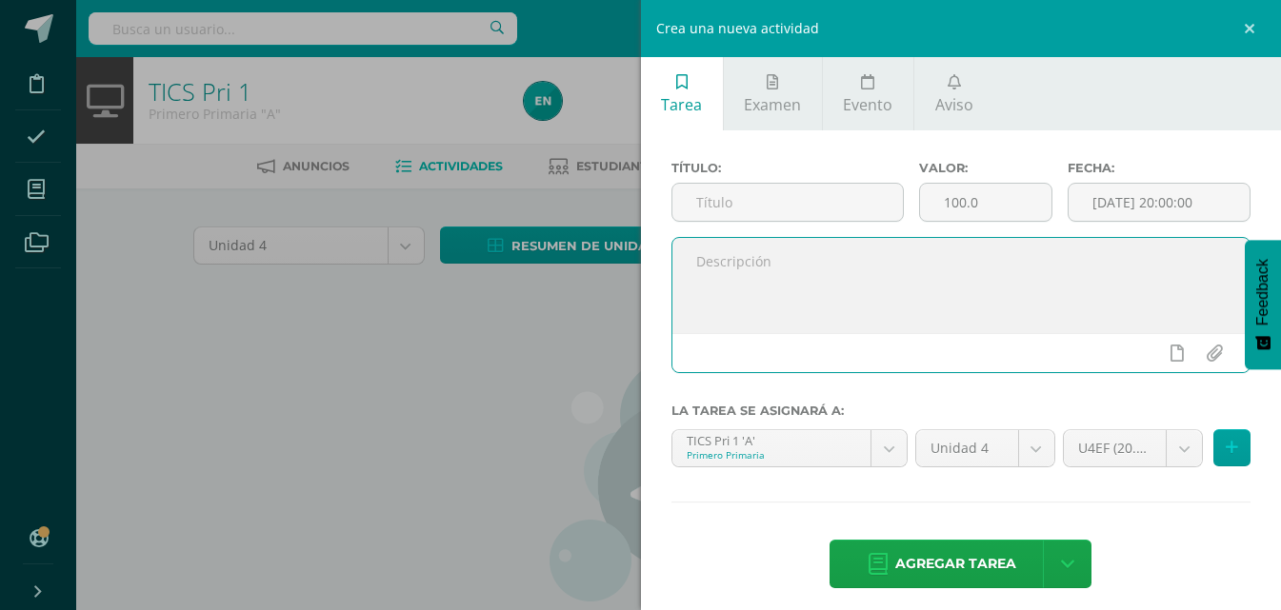
paste textarea ""Lámpara es a mis pies tu palabra, y lumbrera a mi camino.""
type textarea ""Lámpara es a mis pies tu palabra, y lumbrera a mi camino.""
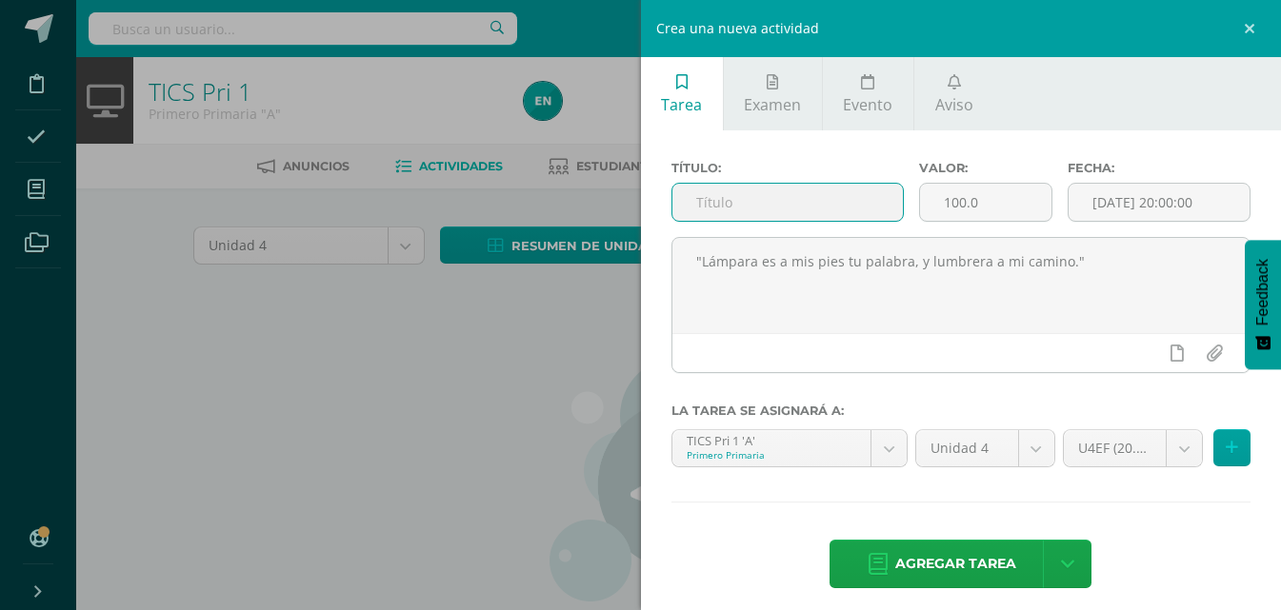
click at [726, 203] on input "text" at bounding box center [787, 202] width 230 height 37
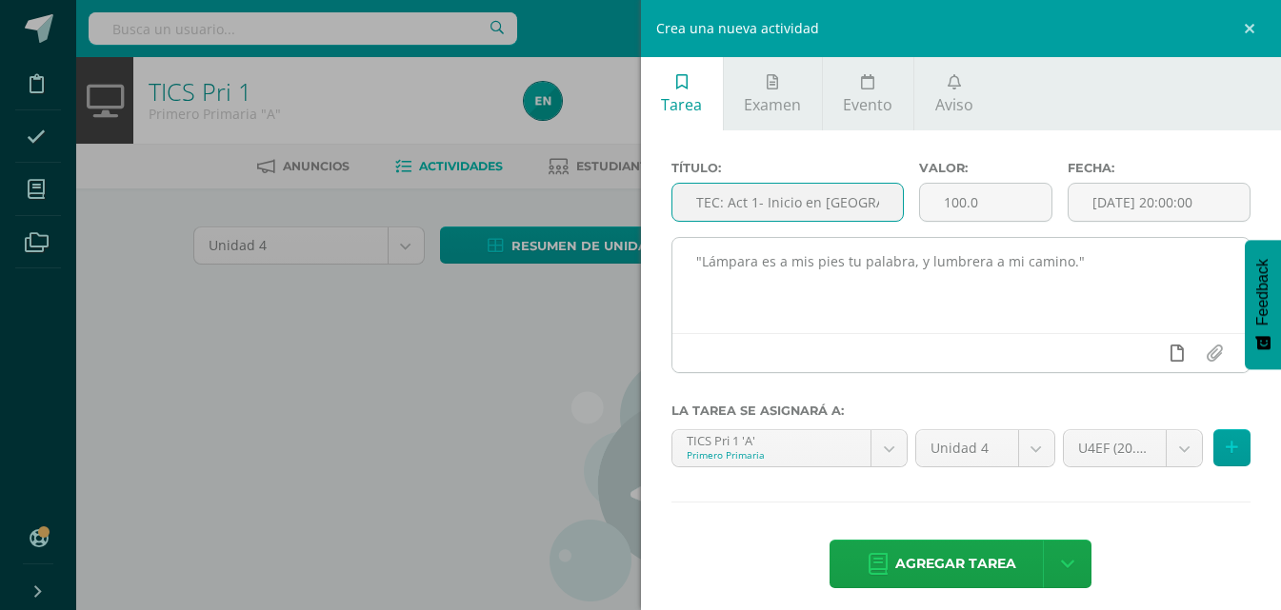
type input "TEC: Act 1- Inicio en [GEOGRAPHIC_DATA]"
click at [1171, 351] on link at bounding box center [1176, 353] width 37 height 36
click at [1136, 297] on textarea ""Lámpara es a mis pies tu palabra, y lumbrera a mi camino."" at bounding box center [961, 285] width 578 height 95
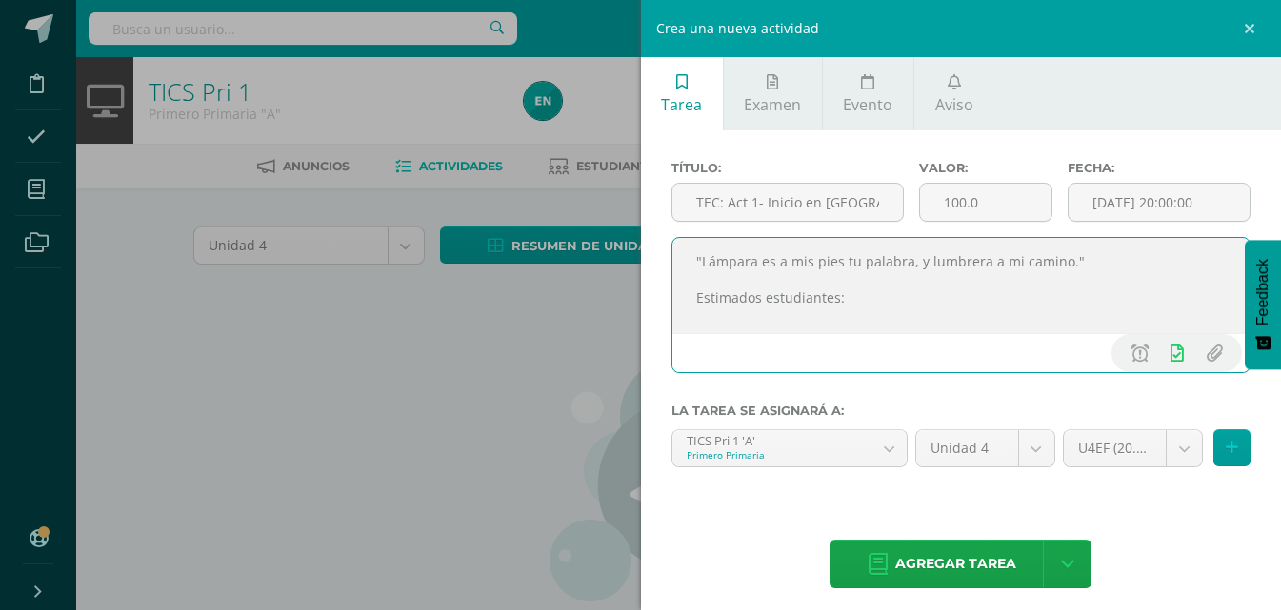
scroll to position [10, 0]
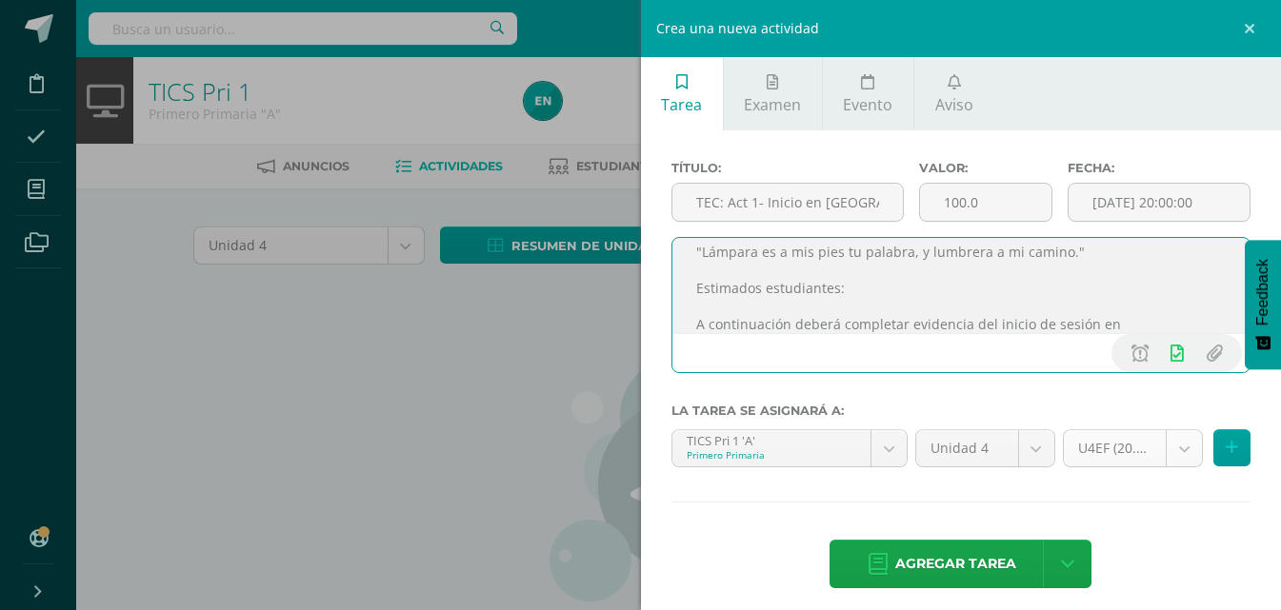
type textarea ""Lámpara es a mis pies tu palabra, y lumbrera a mi camino." Estimados estudiant…"
click at [1173, 459] on body "Disciplina Asistencia Mis cursos Archivos Soporte Ayuda Reportar un problema Ce…" at bounding box center [640, 409] width 1281 height 818
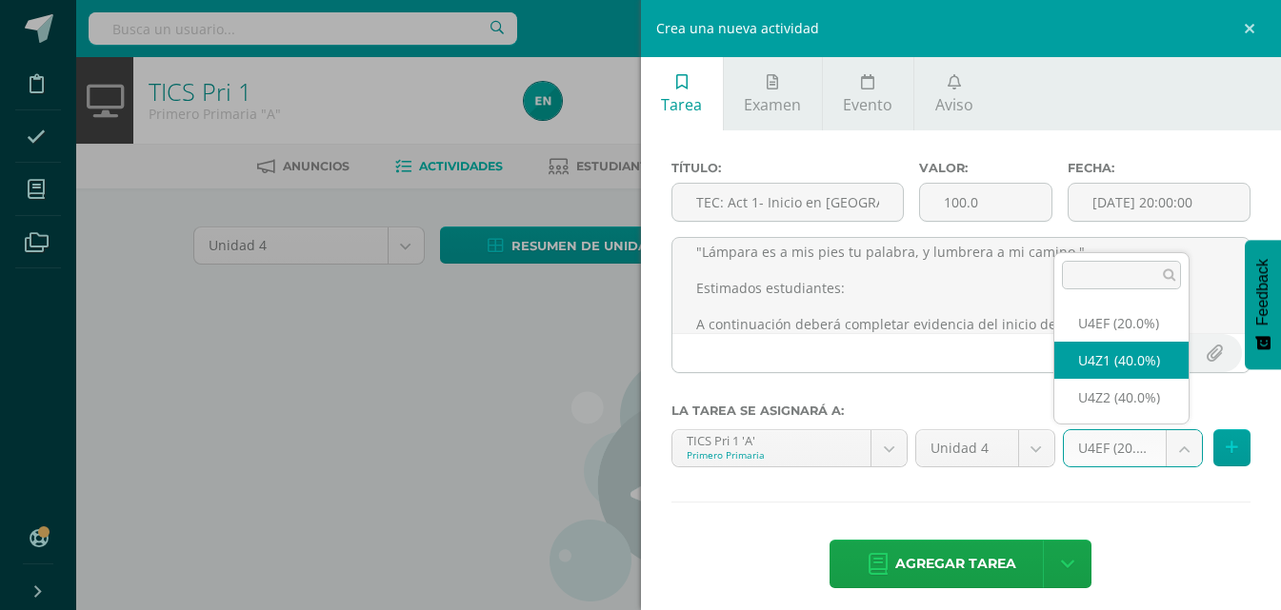
select select "30893"
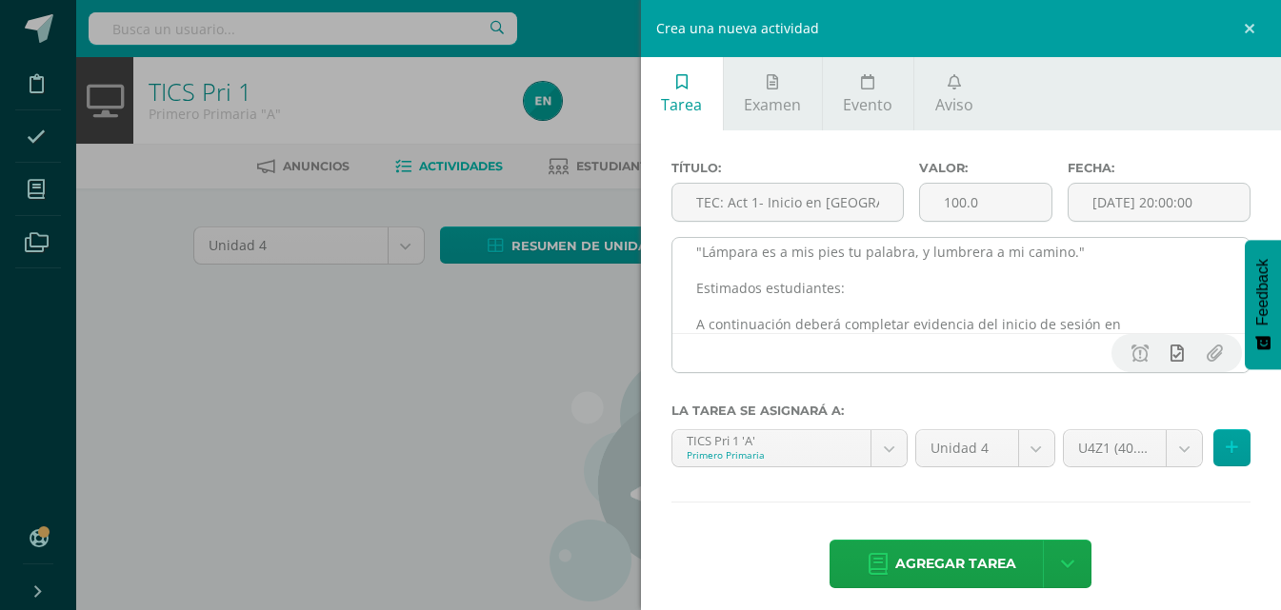
click at [1170, 355] on icon at bounding box center [1176, 353] width 13 height 17
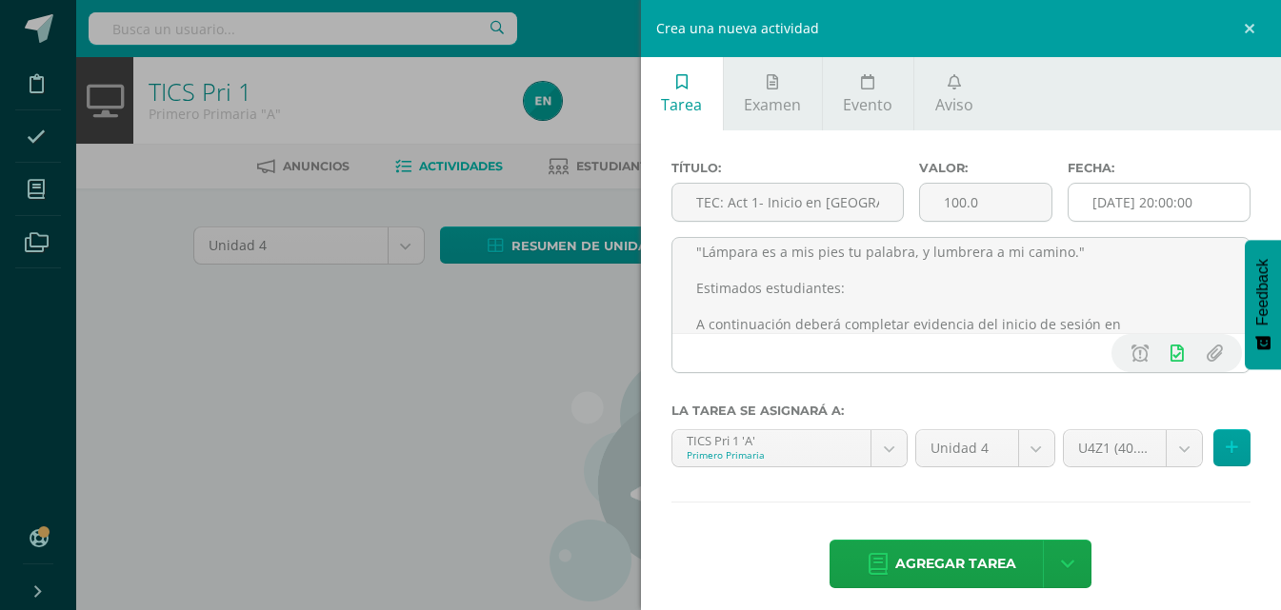
click at [1171, 207] on input "[DATE] 20:00:00" at bounding box center [1158, 202] width 181 height 37
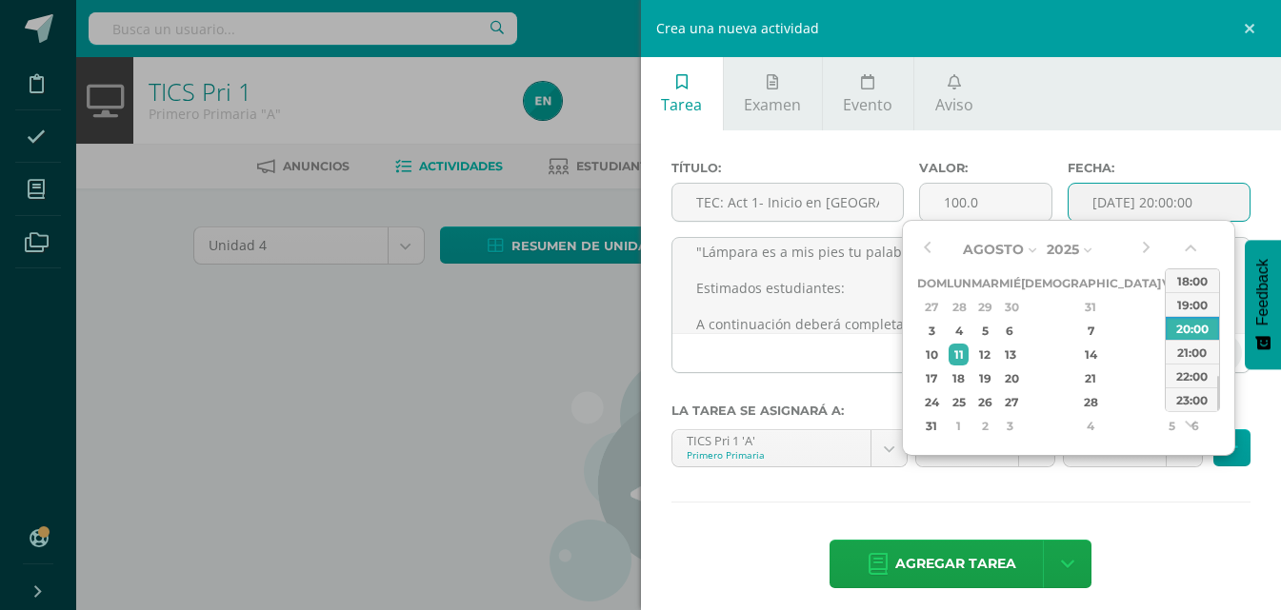
type input "2025-08-11 20:00"
click at [1012, 489] on div "Título: TEC: Act 1- Inicio en Edoo Valor: 100.0 Fecha: 2025-08-11 20:00 "Lámpar…" at bounding box center [961, 376] width 641 height 492
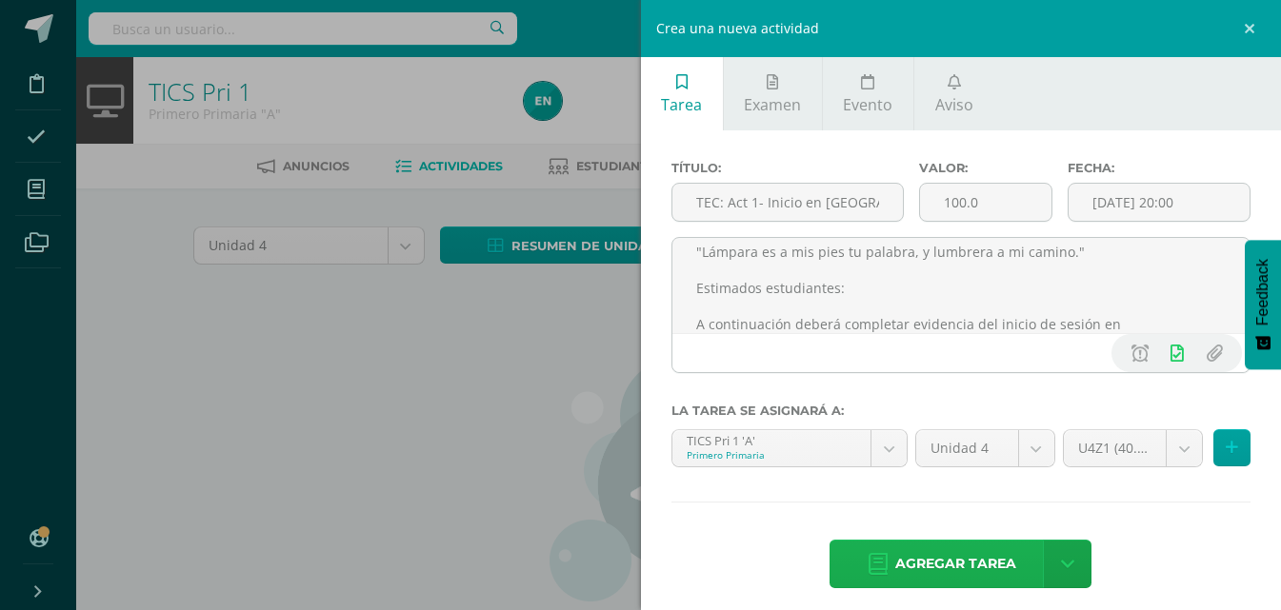
click at [942, 540] on link "Agregar tarea" at bounding box center [941, 564] width 225 height 49
